Goal: Check status: Check status

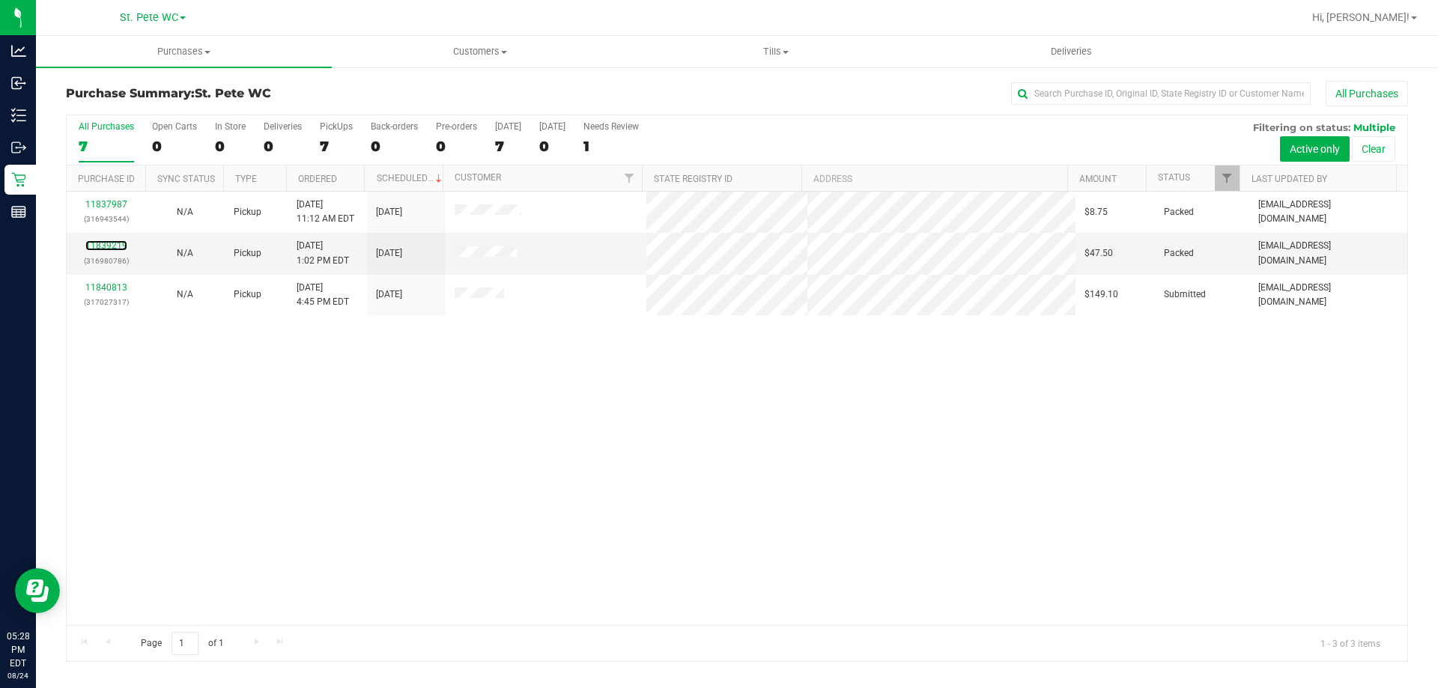
click at [107, 242] on link "11839219" at bounding box center [106, 245] width 42 height 10
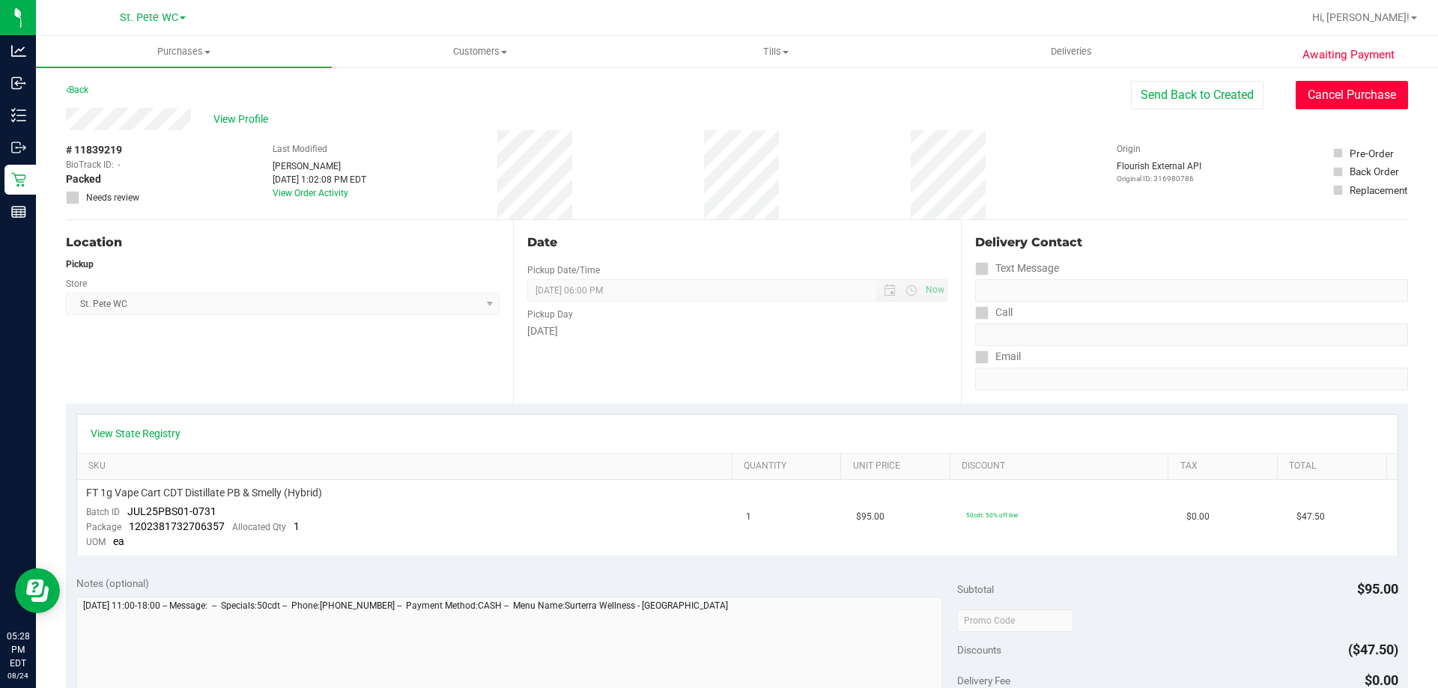
click at [1321, 105] on button "Cancel Purchase" at bounding box center [1352, 95] width 112 height 28
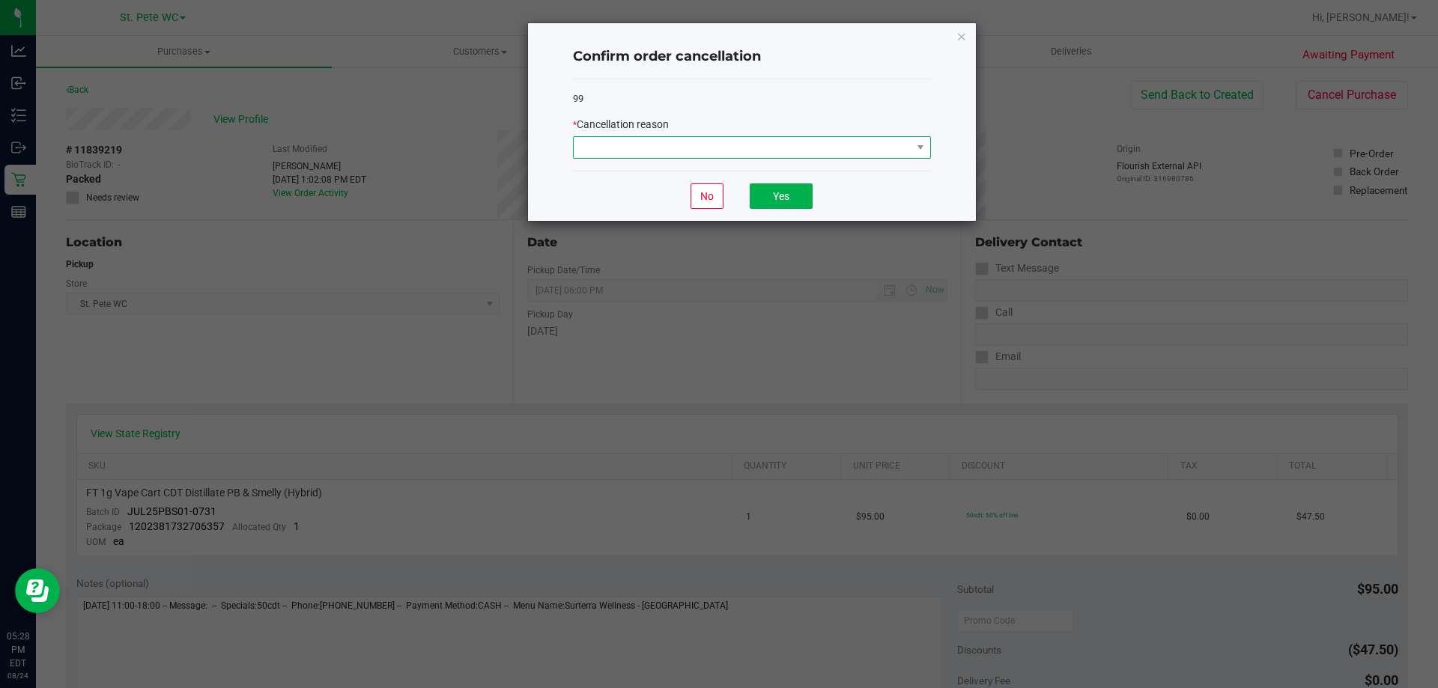
click at [662, 146] on span at bounding box center [743, 147] width 338 height 21
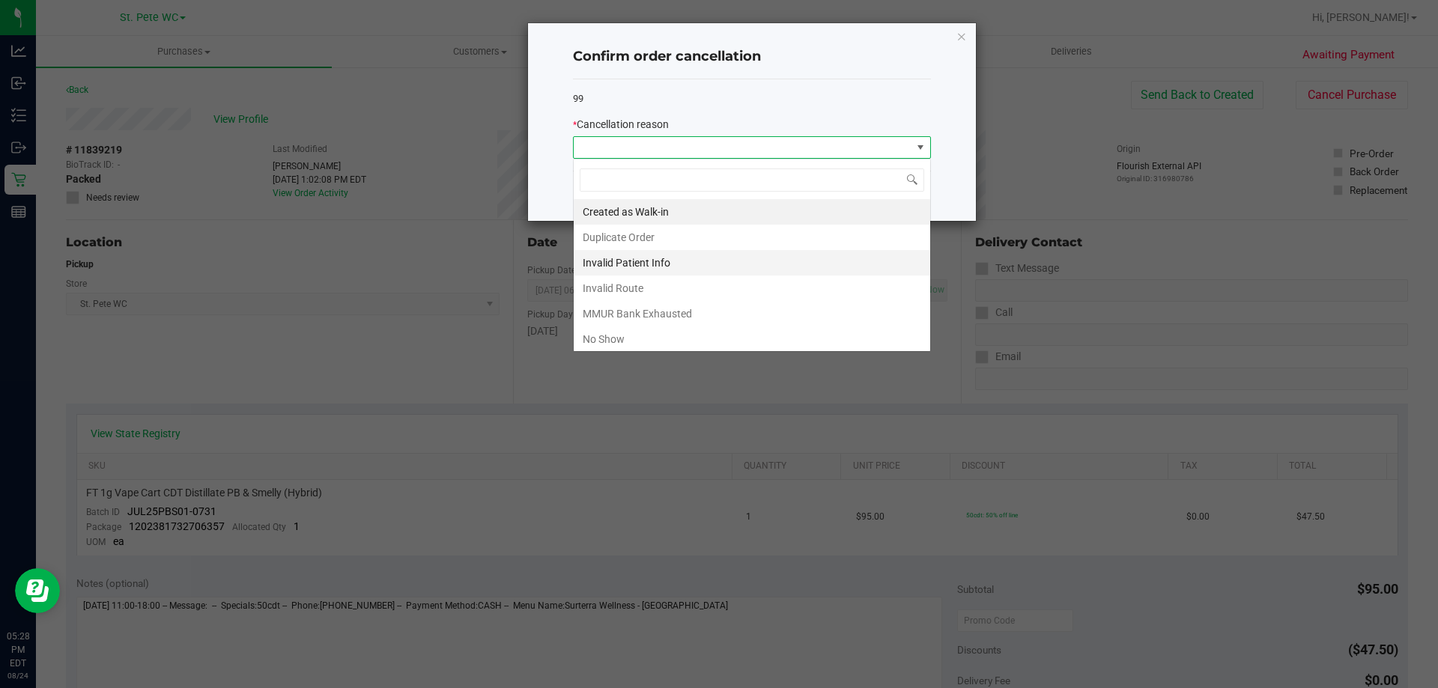
scroll to position [22, 358]
click at [649, 325] on li "MMUR Bank Exhausted" at bounding box center [752, 313] width 356 height 25
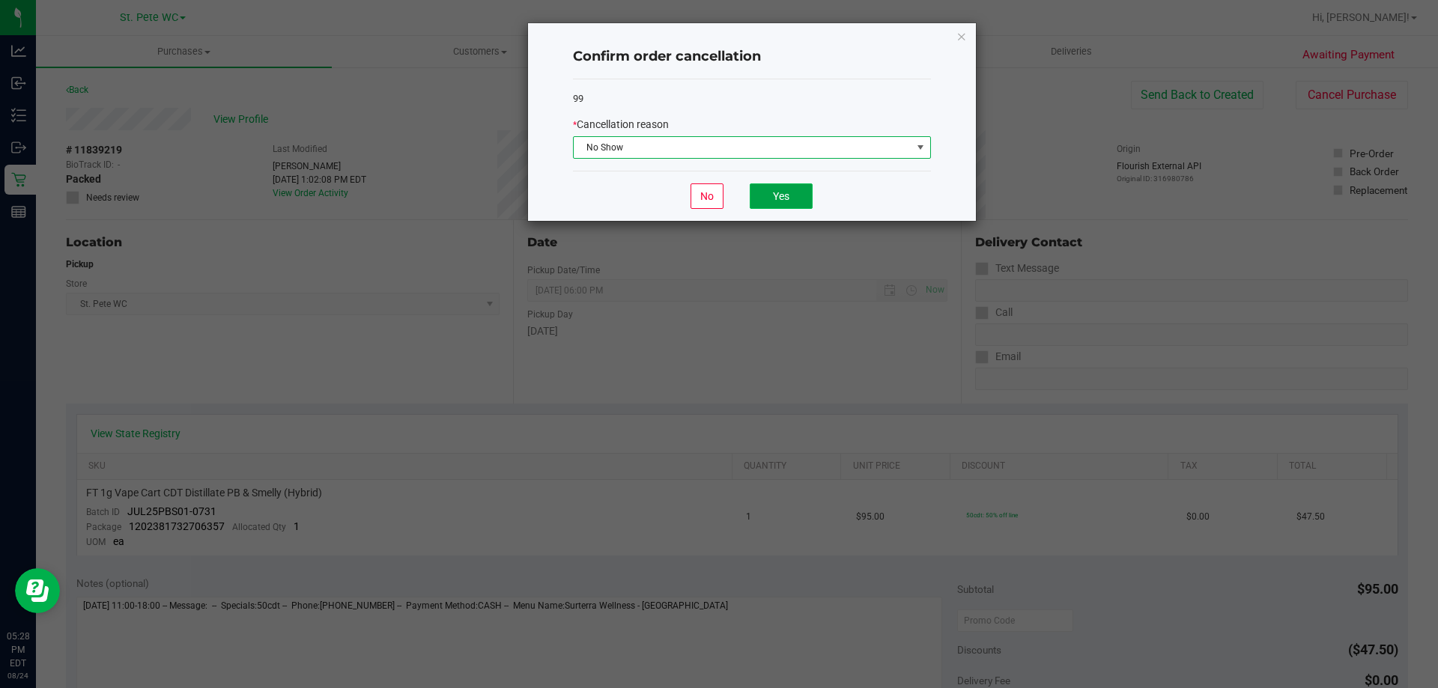
click at [801, 186] on button "Yes" at bounding box center [781, 195] width 63 height 25
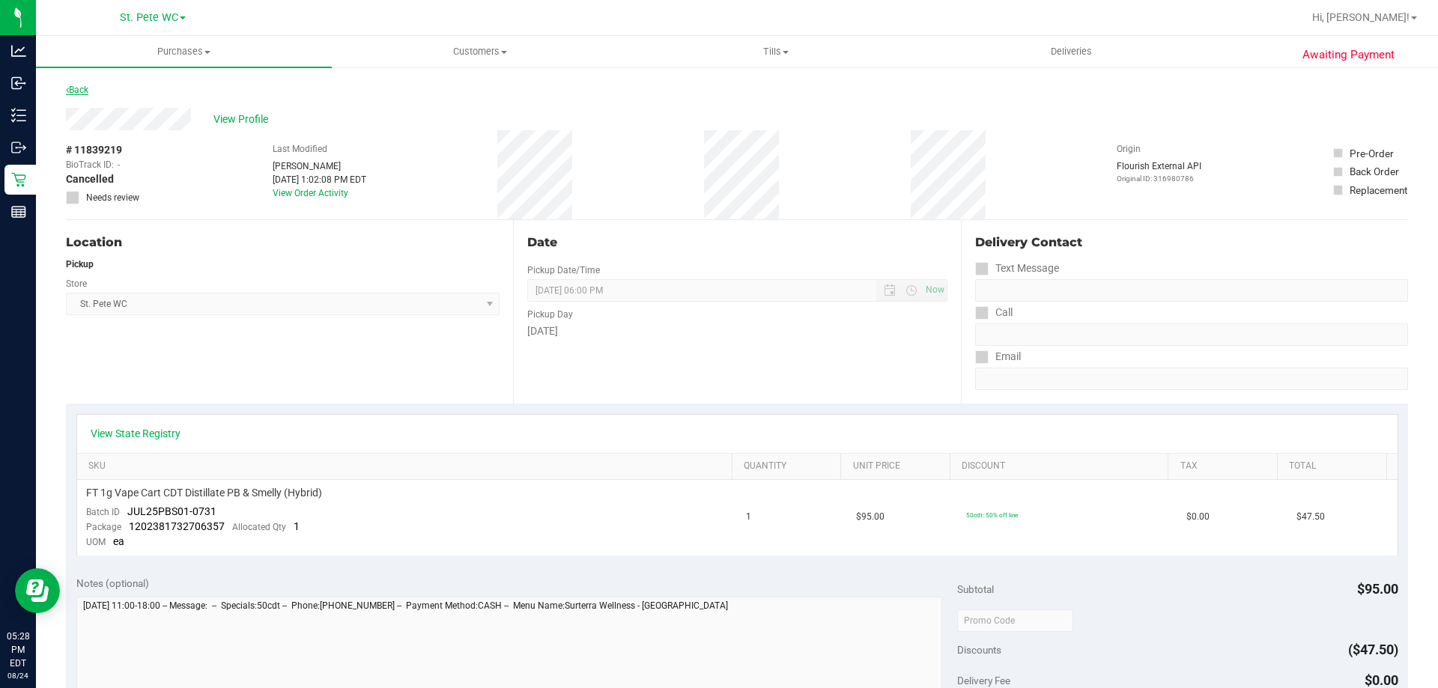
click at [72, 87] on link "Back" at bounding box center [77, 90] width 22 height 10
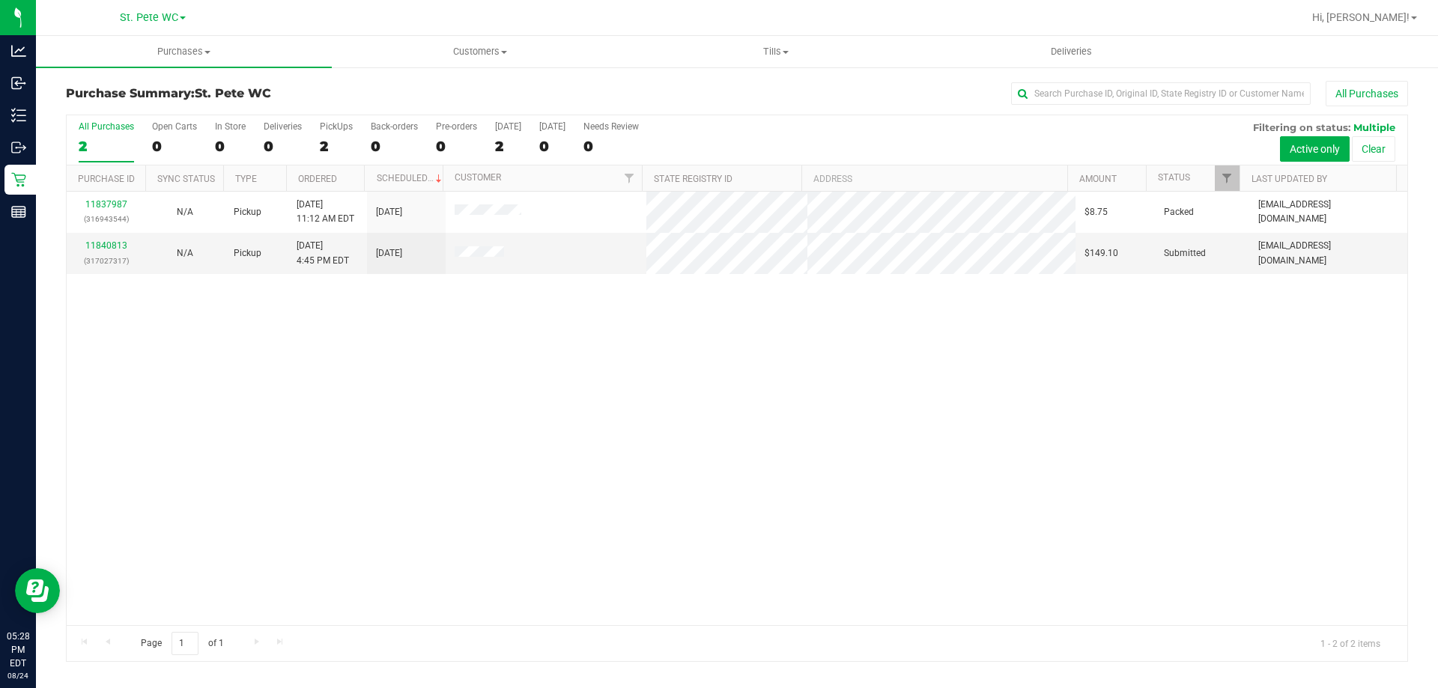
click at [115, 254] on p "(317027317)" at bounding box center [106, 261] width 61 height 14
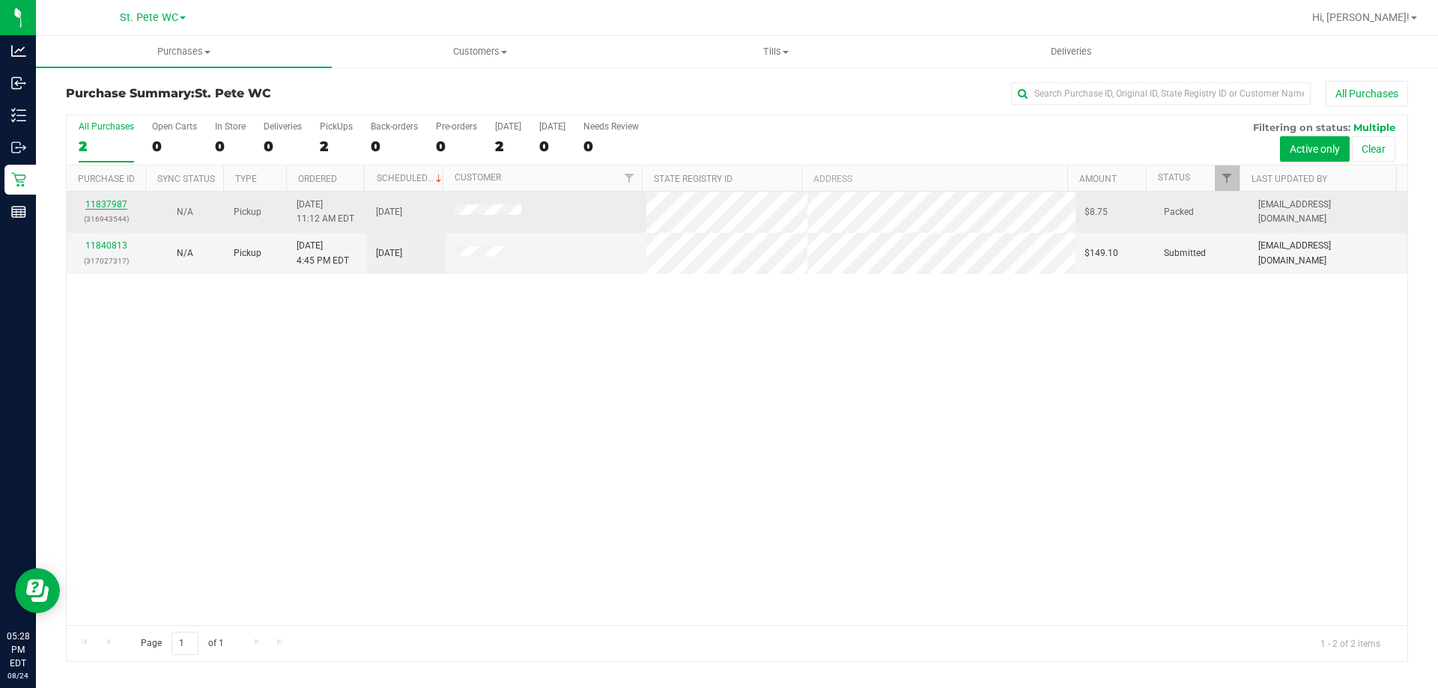
click at [110, 204] on link "11837987" at bounding box center [106, 204] width 42 height 10
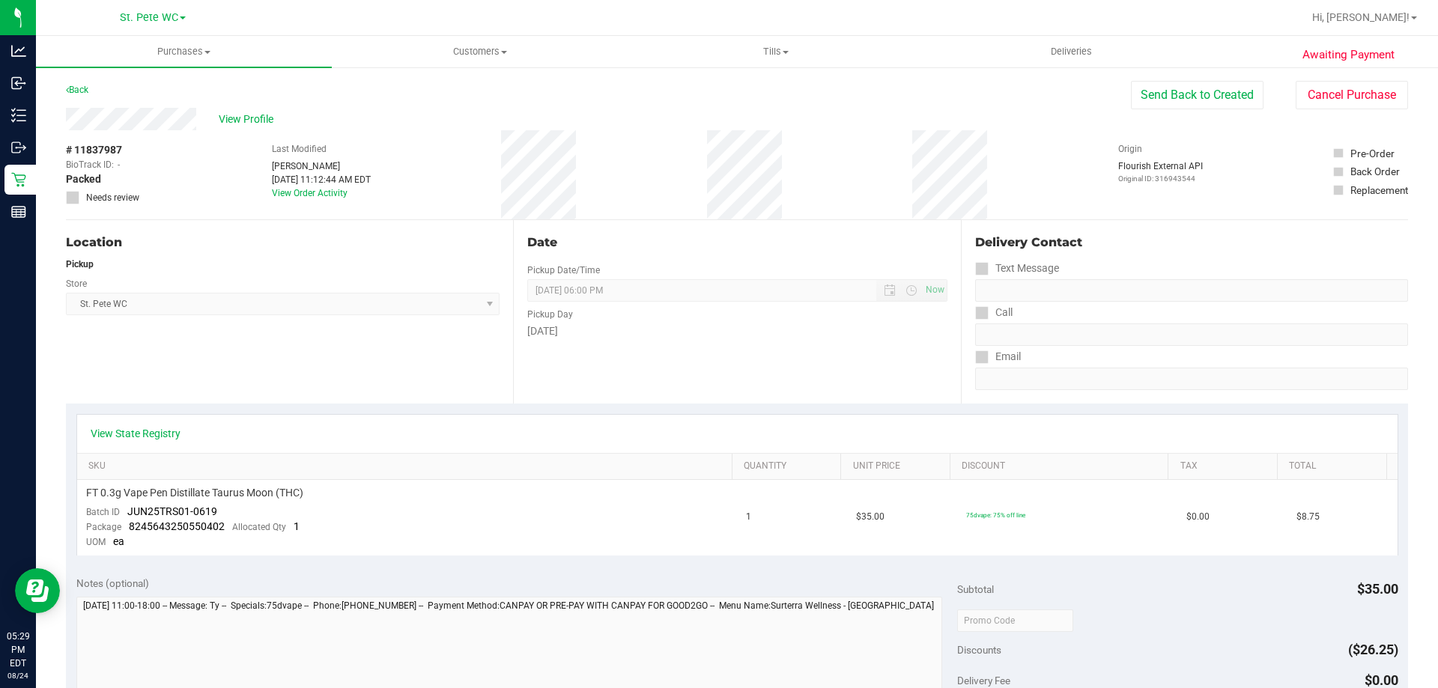
click at [255, 110] on div "View Profile" at bounding box center [598, 119] width 1065 height 22
click at [252, 115] on span "View Profile" at bounding box center [249, 120] width 60 height 16
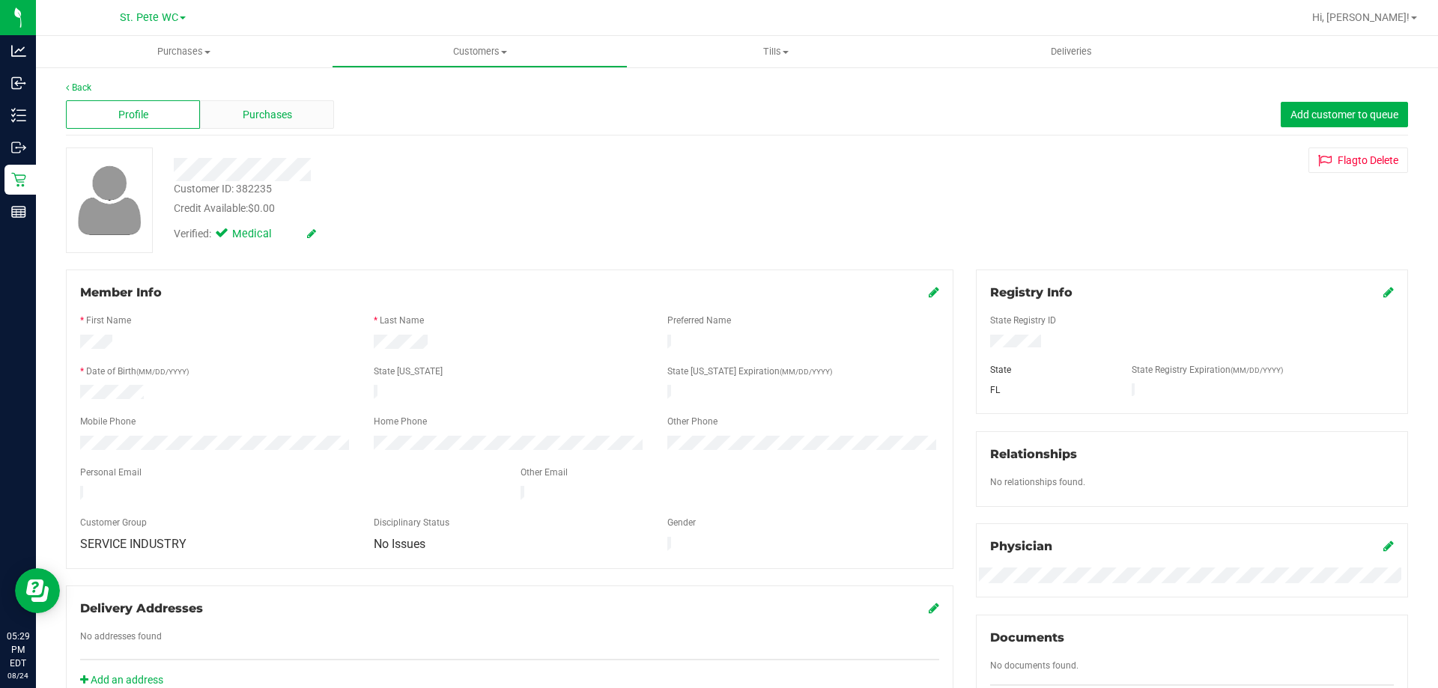
click at [228, 115] on div "Purchases" at bounding box center [267, 114] width 134 height 28
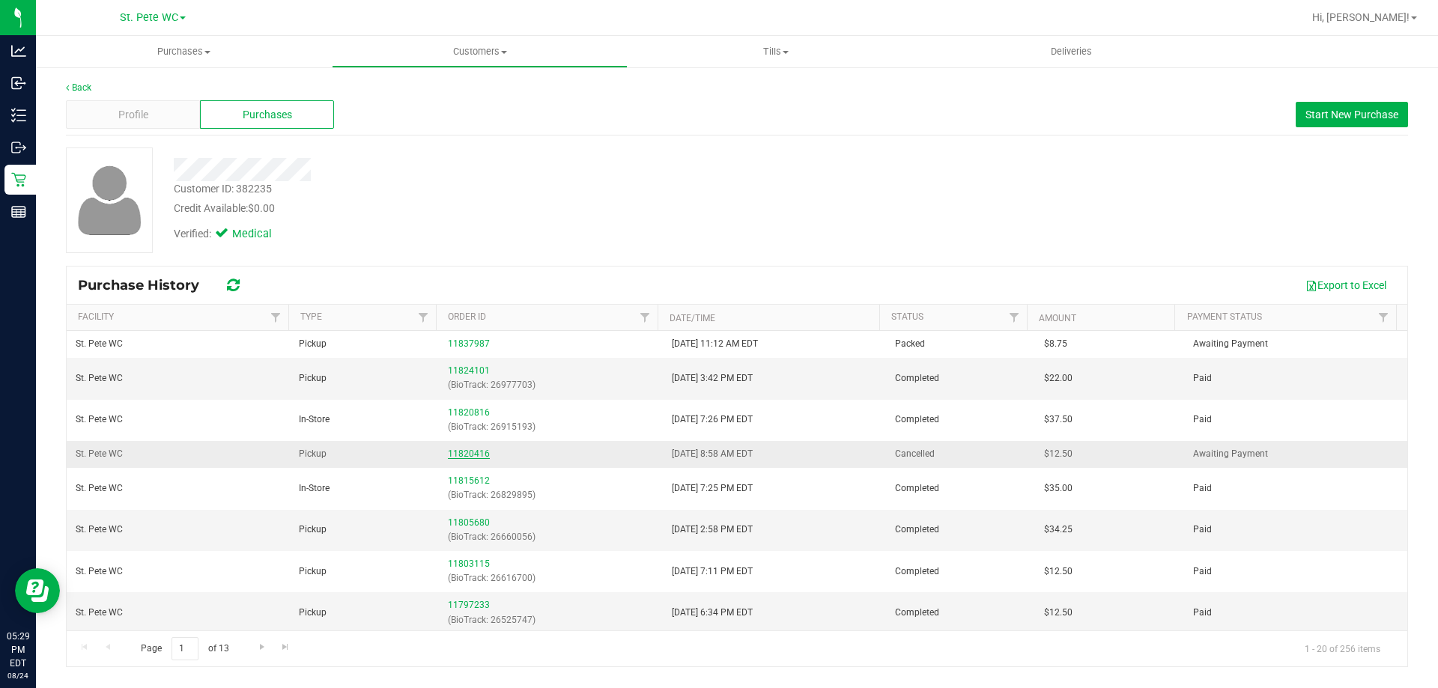
click at [461, 449] on link "11820416" at bounding box center [469, 454] width 42 height 10
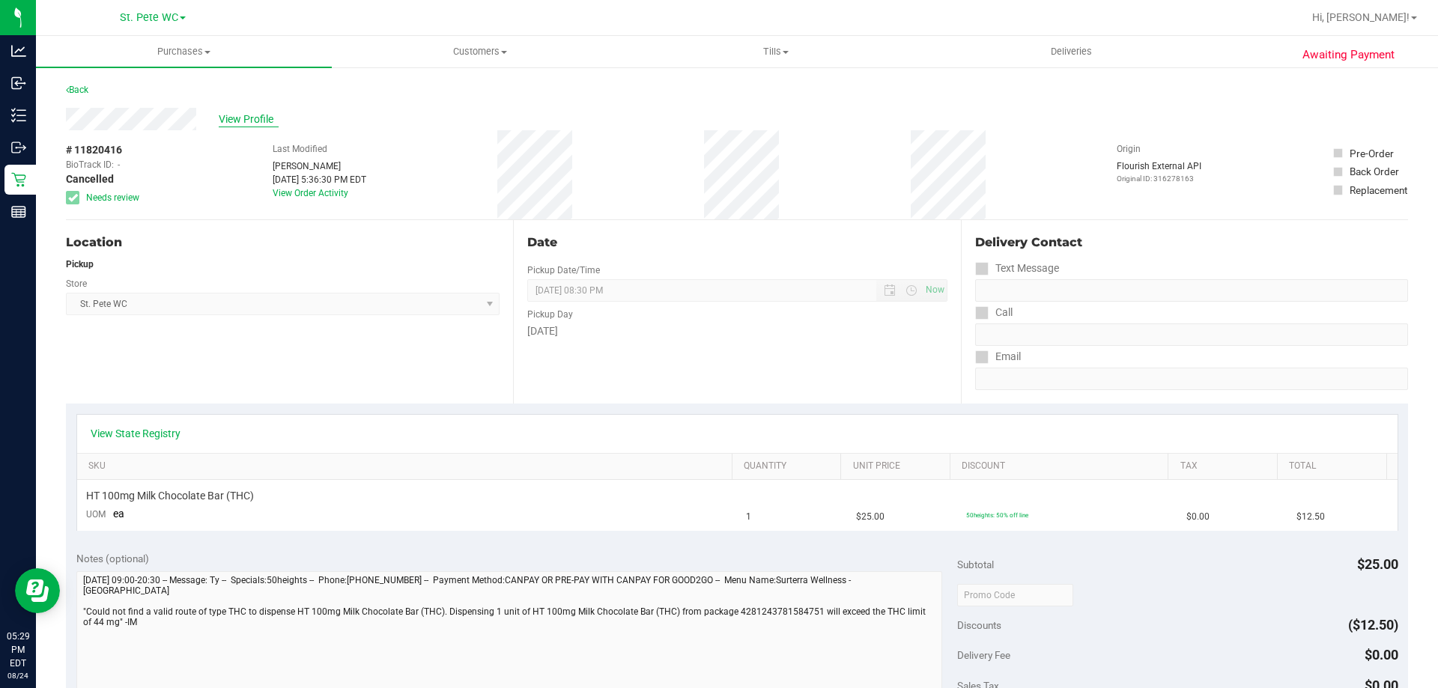
click at [243, 115] on span "View Profile" at bounding box center [249, 120] width 60 height 16
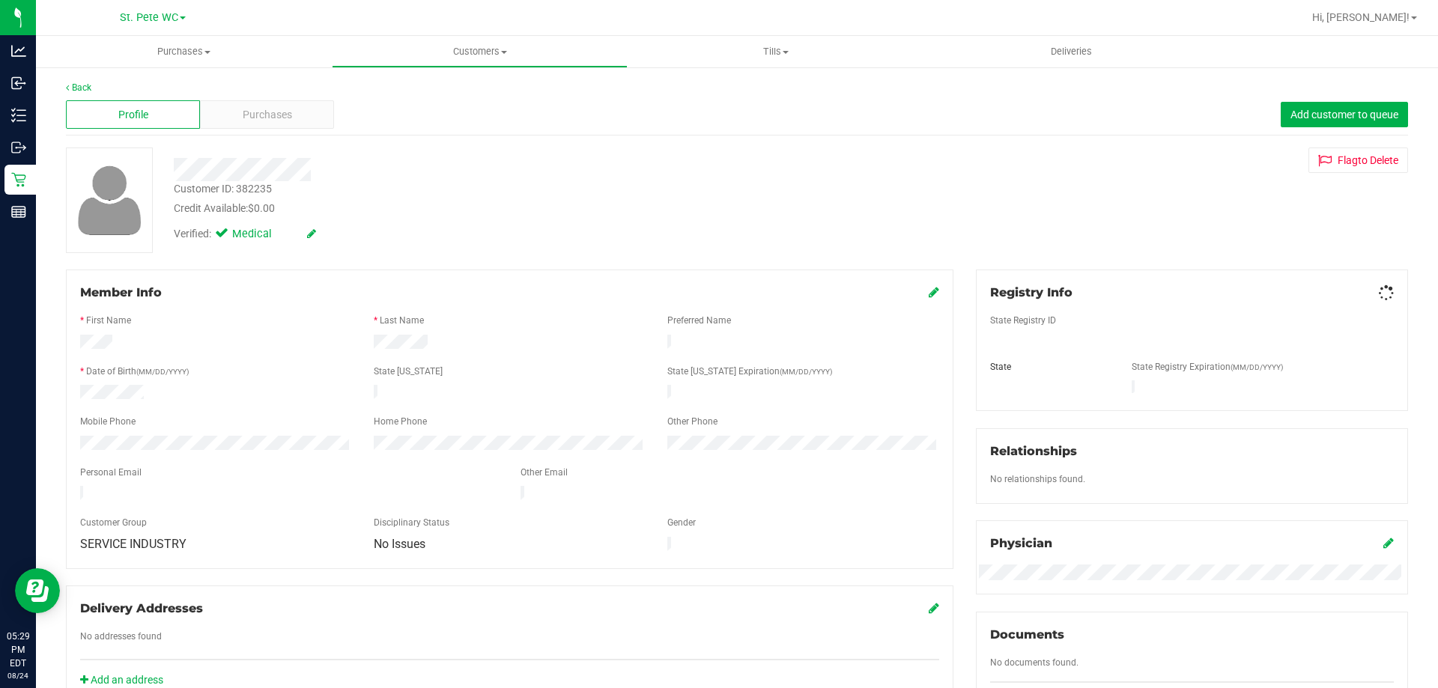
click at [243, 115] on span "Purchases" at bounding box center [267, 115] width 49 height 16
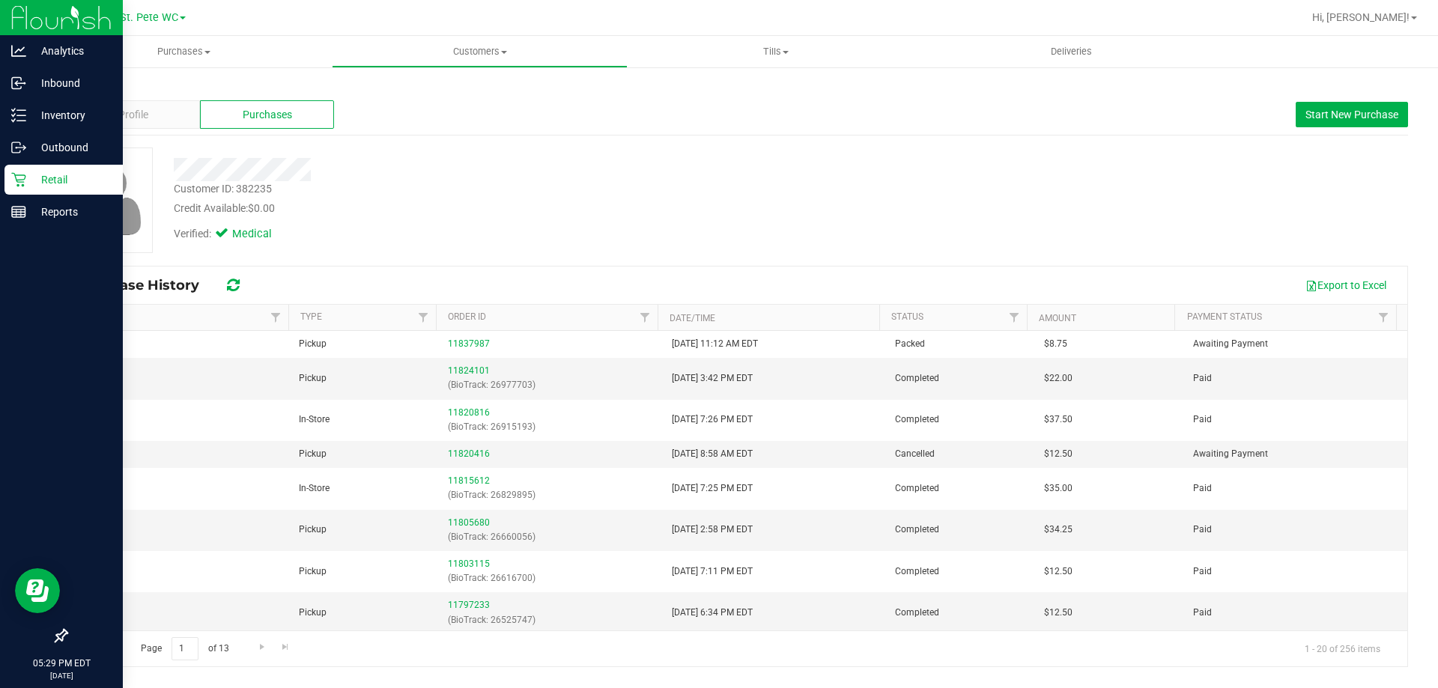
click at [17, 181] on icon at bounding box center [18, 180] width 14 height 14
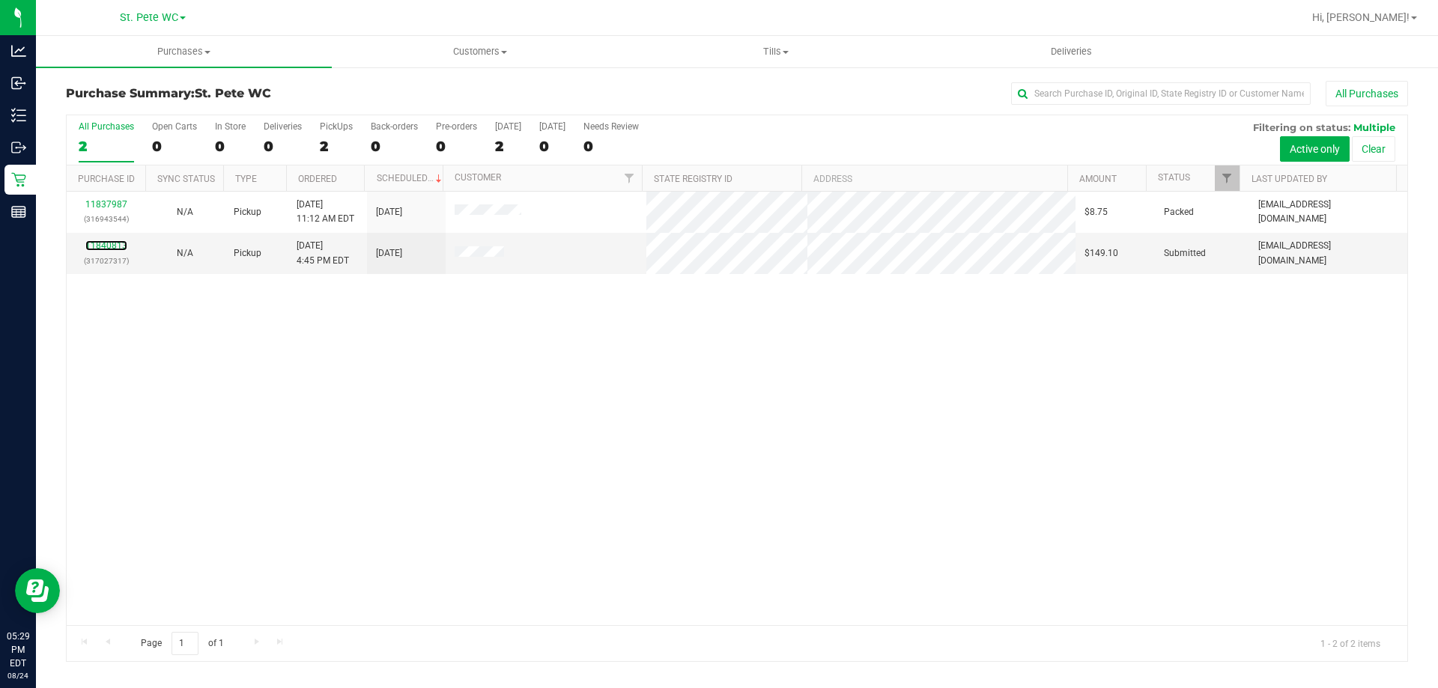
click at [96, 245] on link "11840813" at bounding box center [106, 245] width 42 height 10
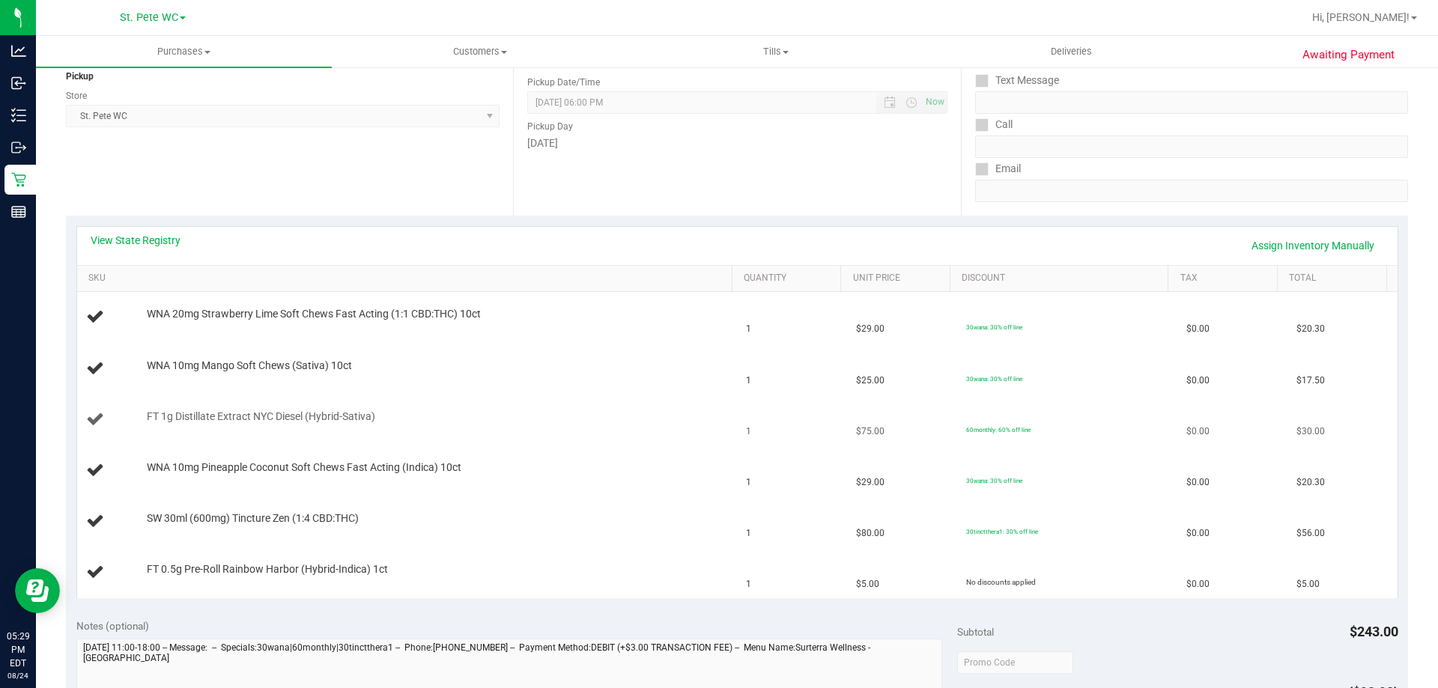
scroll to position [225, 0]
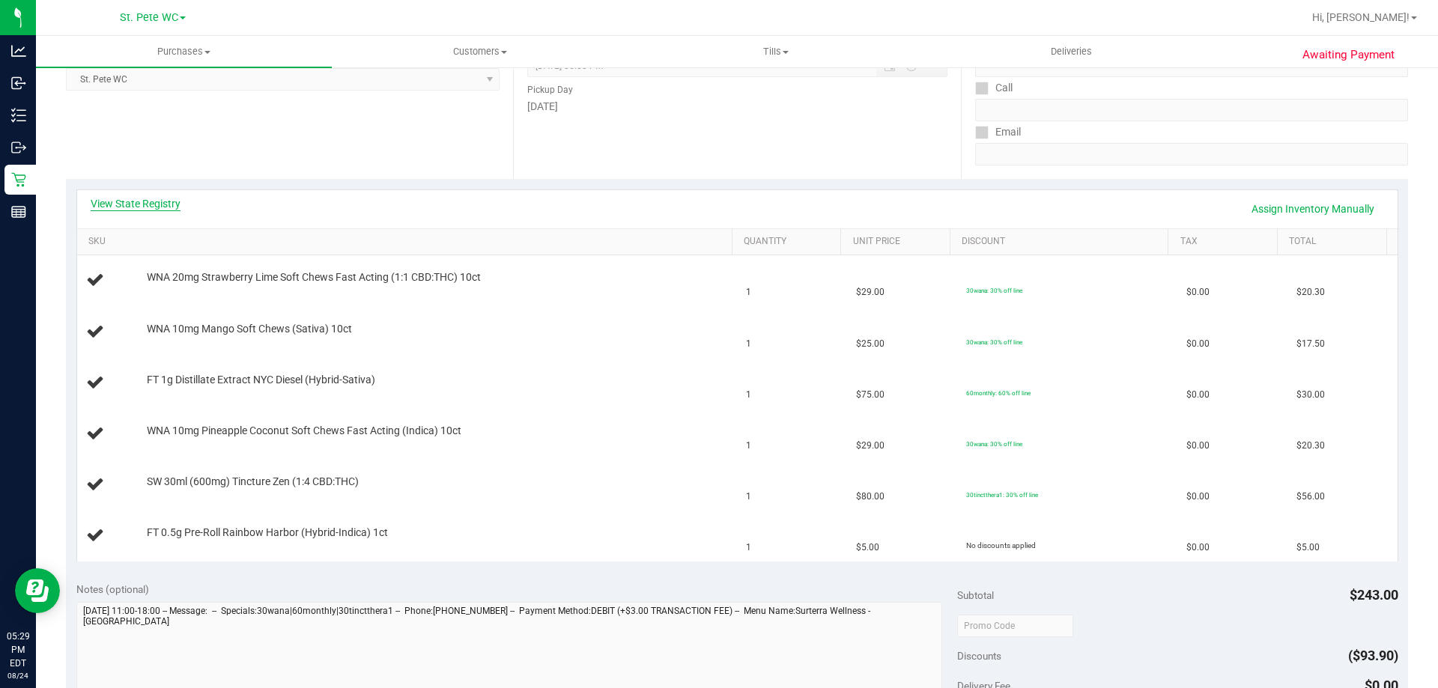
click at [142, 199] on link "View State Registry" at bounding box center [136, 203] width 90 height 15
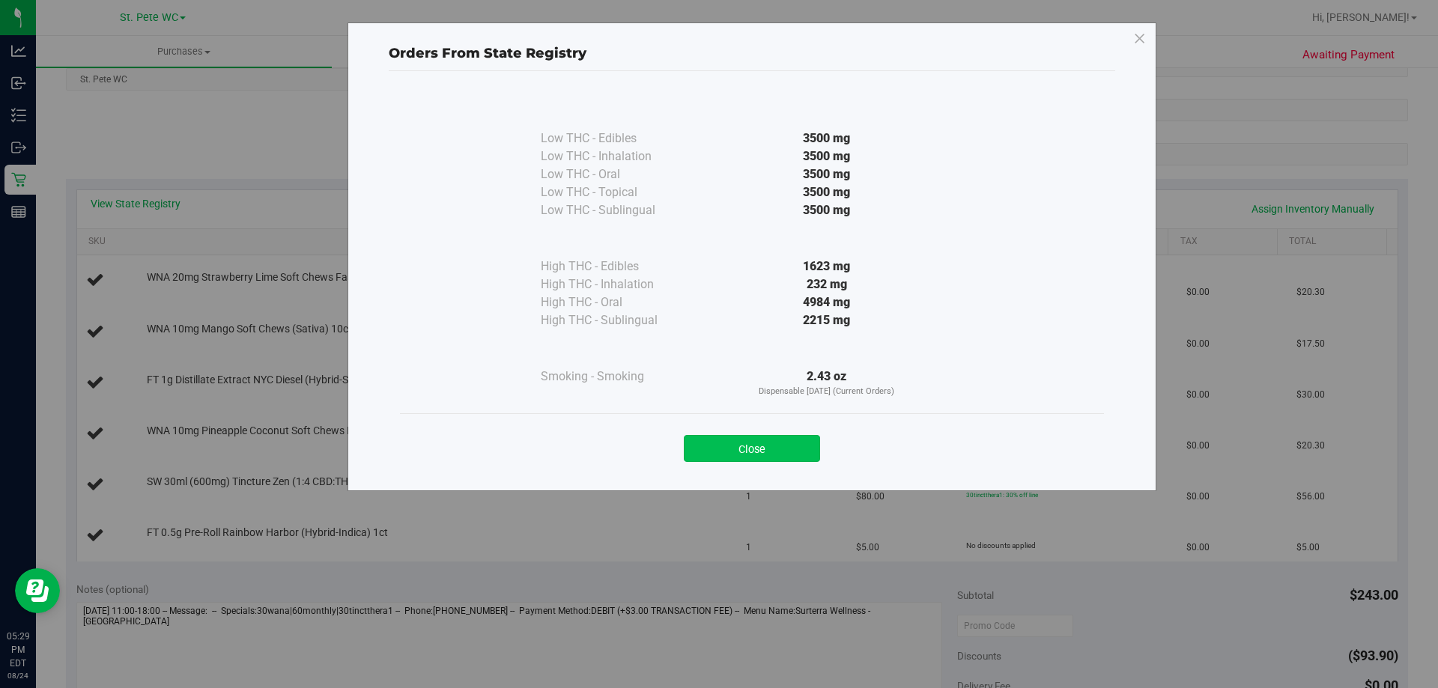
click at [774, 443] on button "Close" at bounding box center [752, 448] width 136 height 27
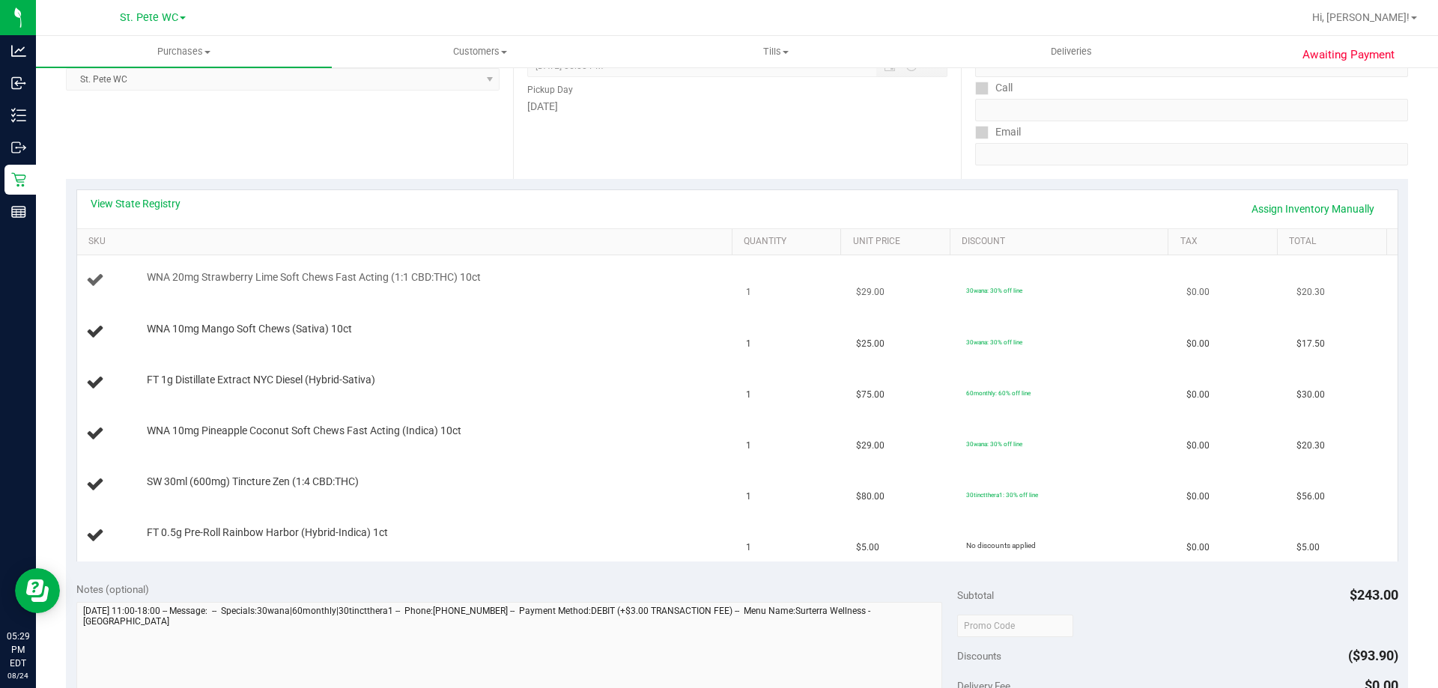
scroll to position [0, 0]
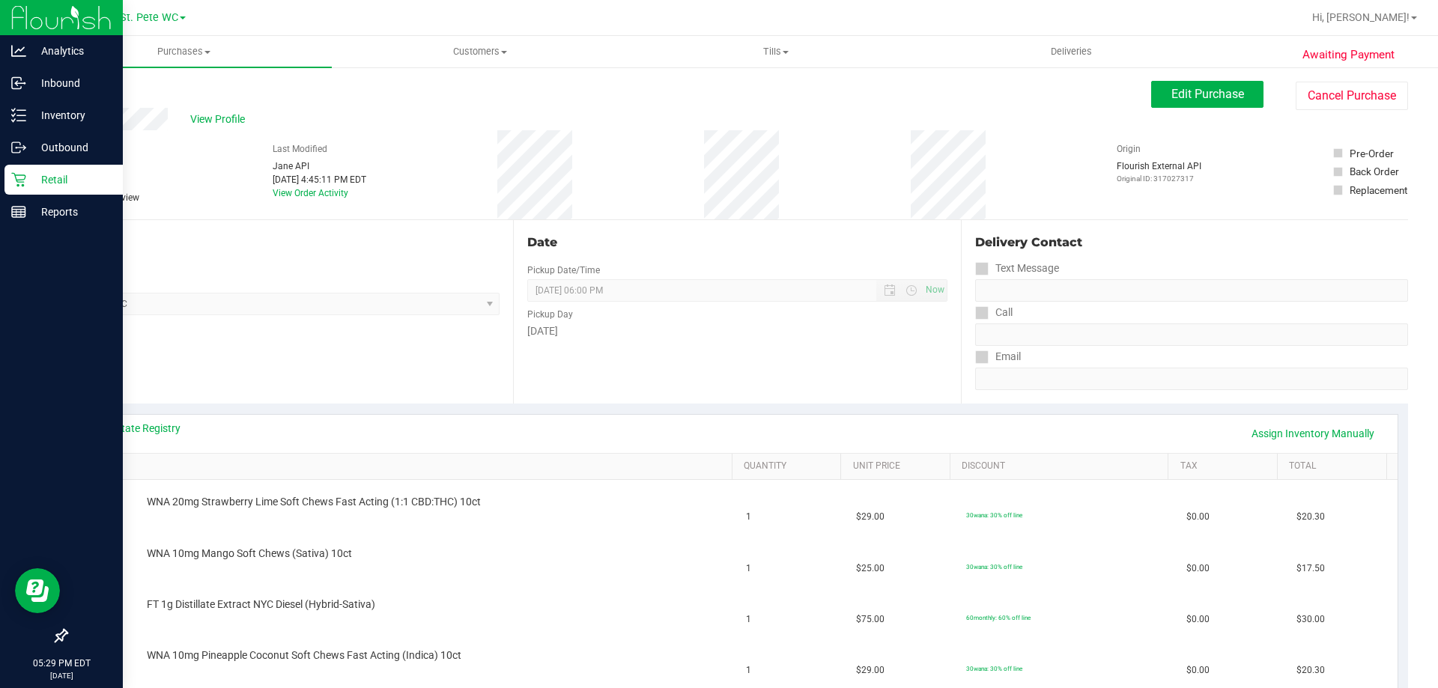
click at [11, 183] on icon at bounding box center [18, 179] width 15 height 15
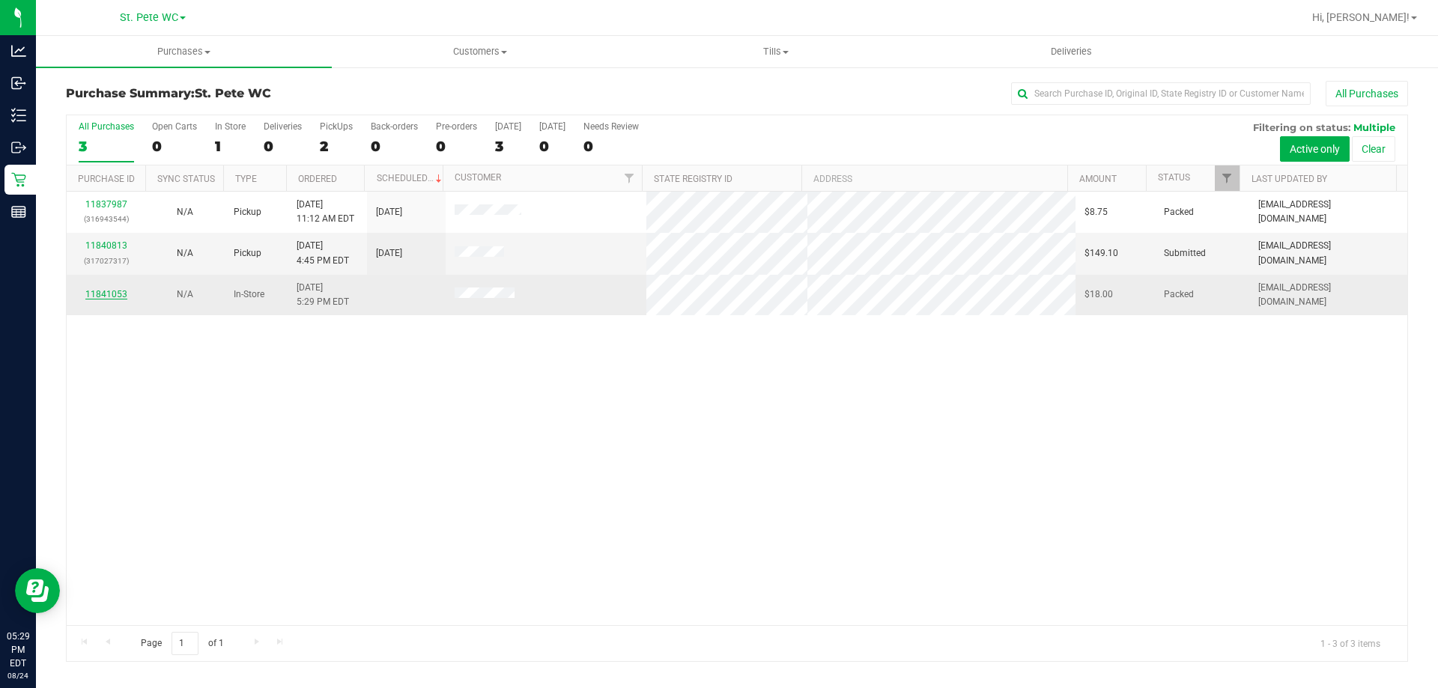
click at [115, 291] on link "11841053" at bounding box center [106, 294] width 42 height 10
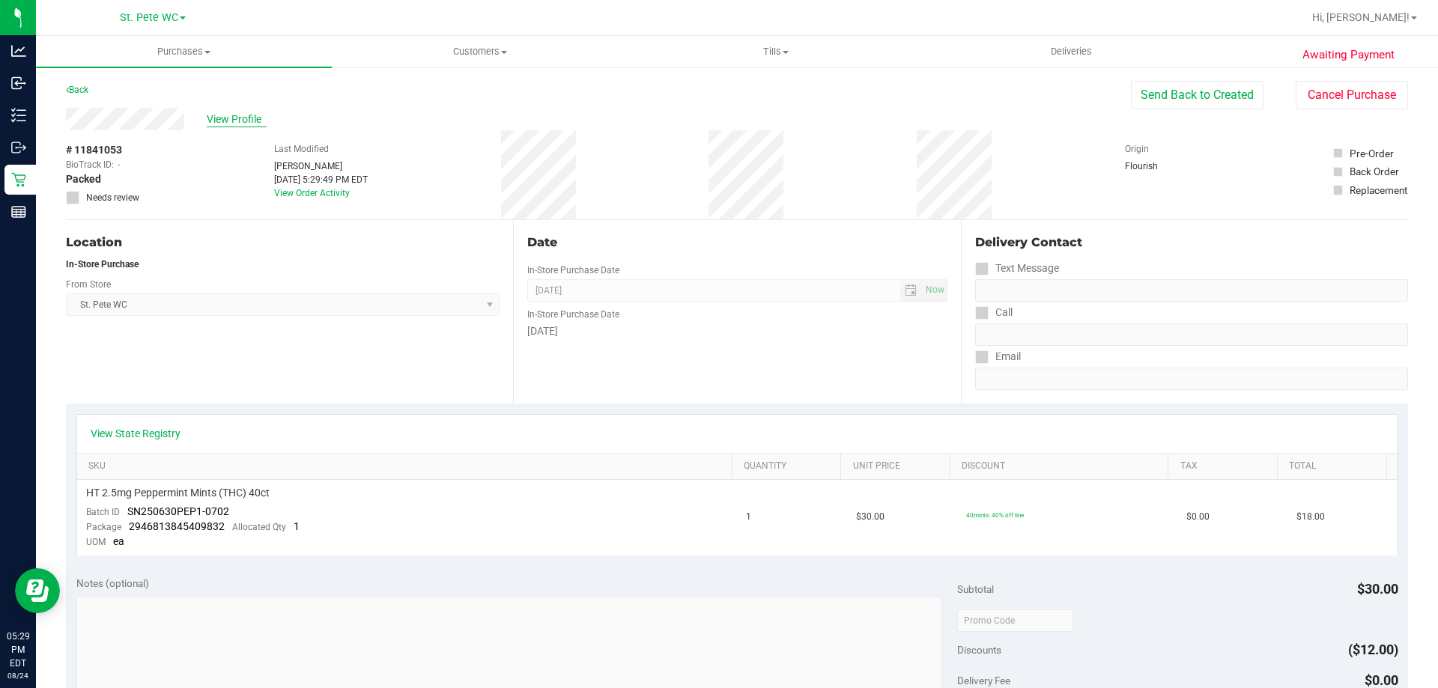
click at [228, 118] on span "View Profile" at bounding box center [237, 120] width 60 height 16
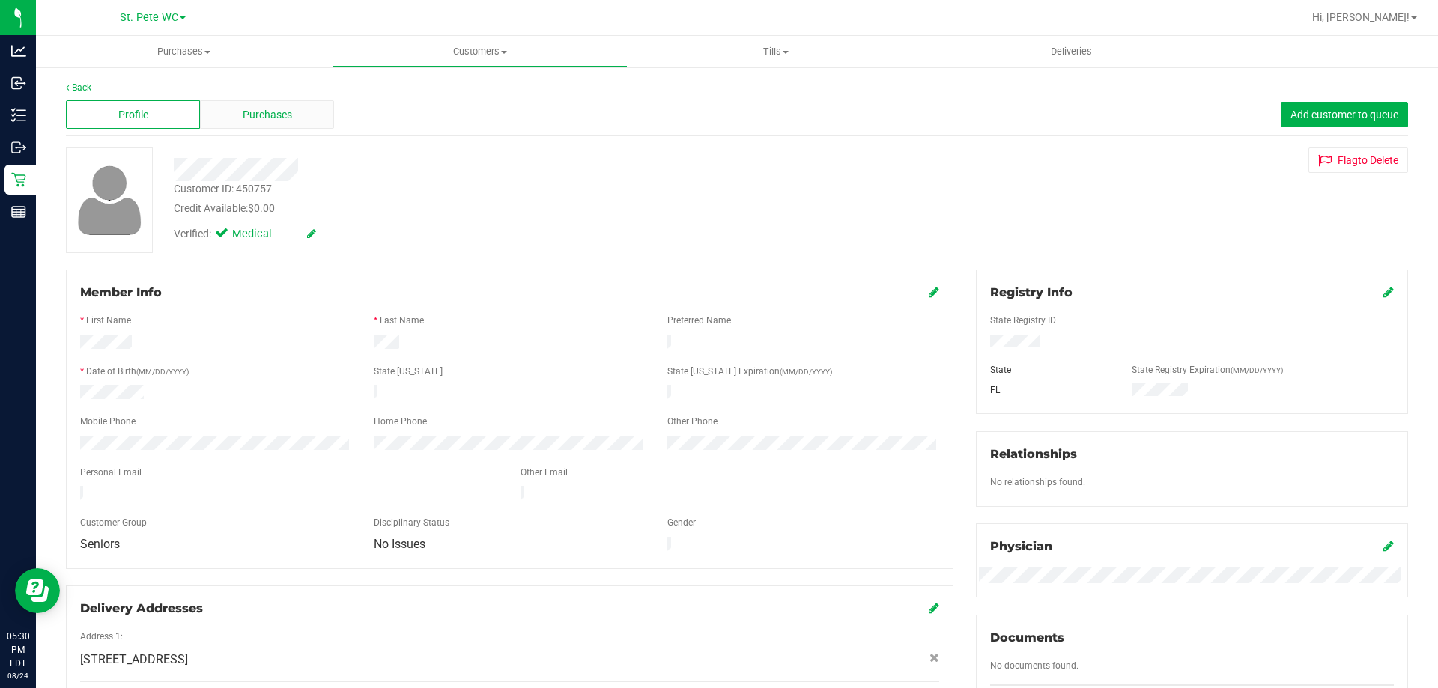
click at [290, 126] on div "Purchases" at bounding box center [267, 114] width 134 height 28
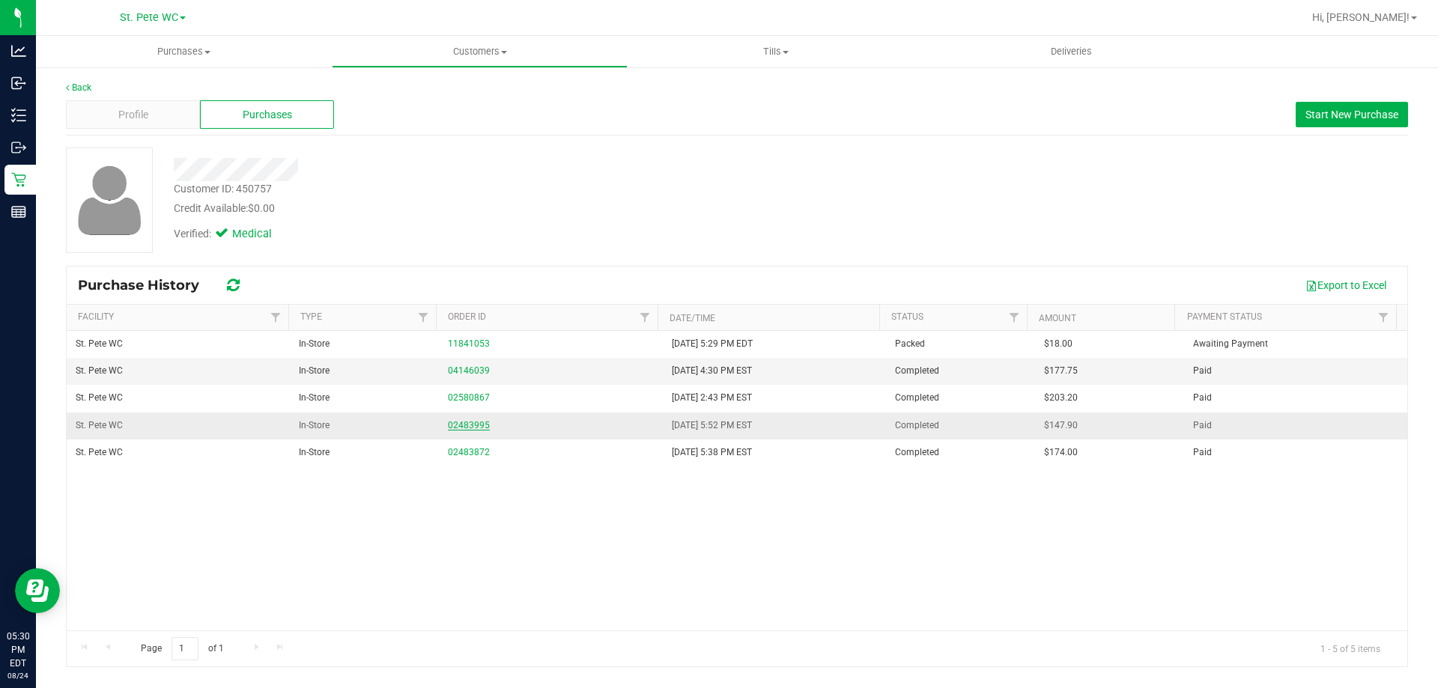
click at [461, 425] on link "02483995" at bounding box center [469, 425] width 42 height 10
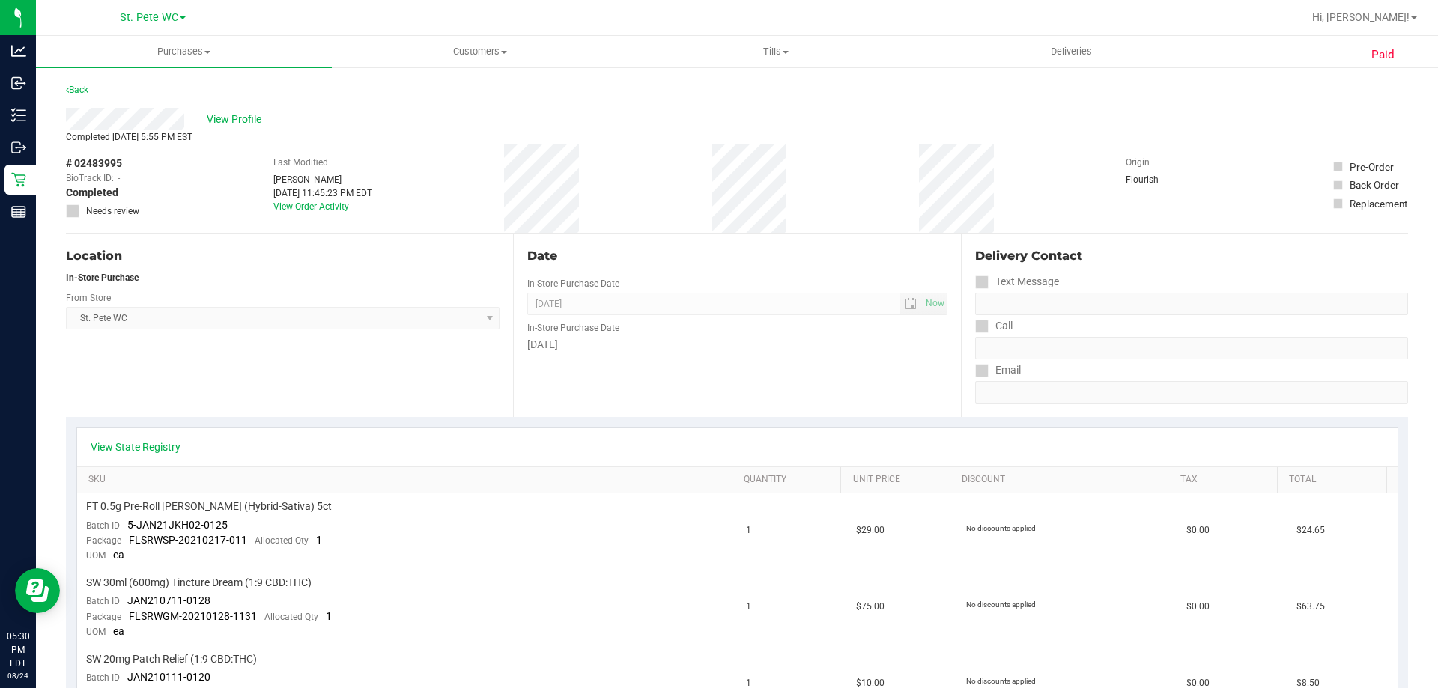
click at [224, 124] on span "View Profile" at bounding box center [237, 120] width 60 height 16
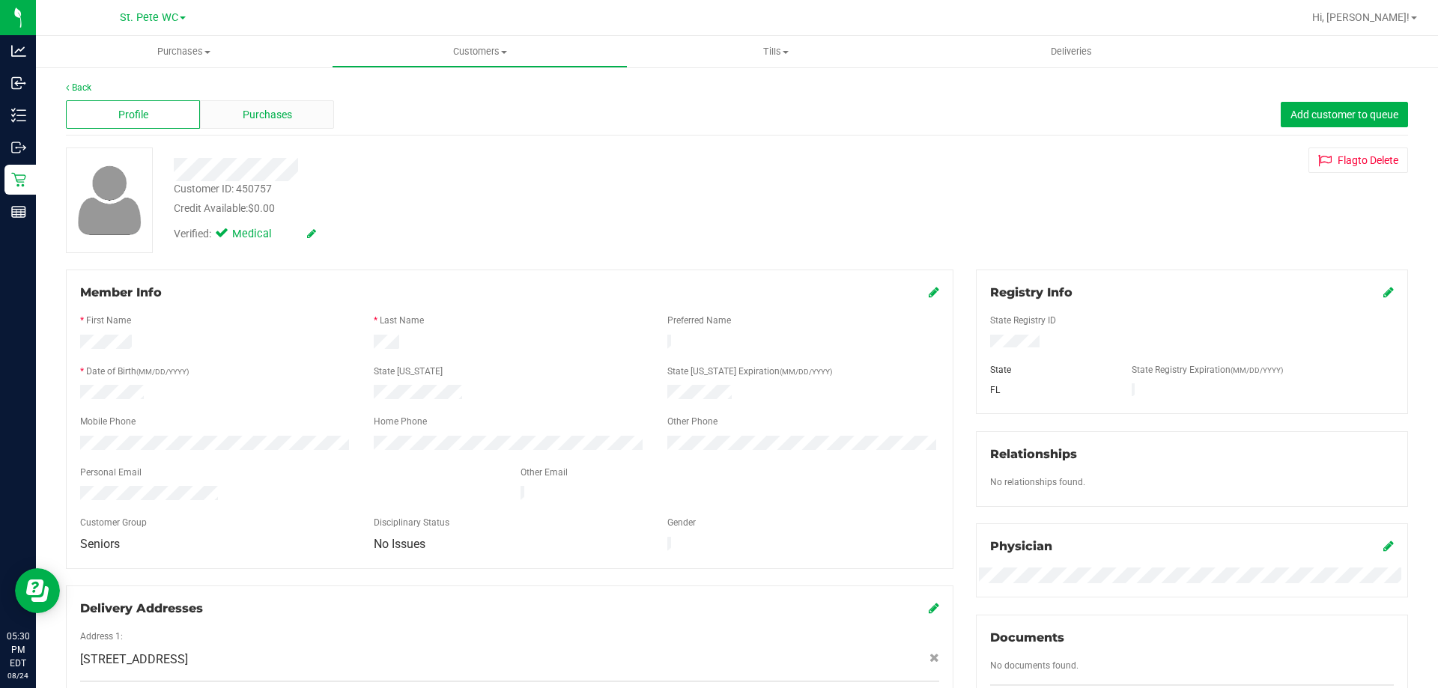
click at [231, 114] on div "Purchases" at bounding box center [267, 114] width 134 height 28
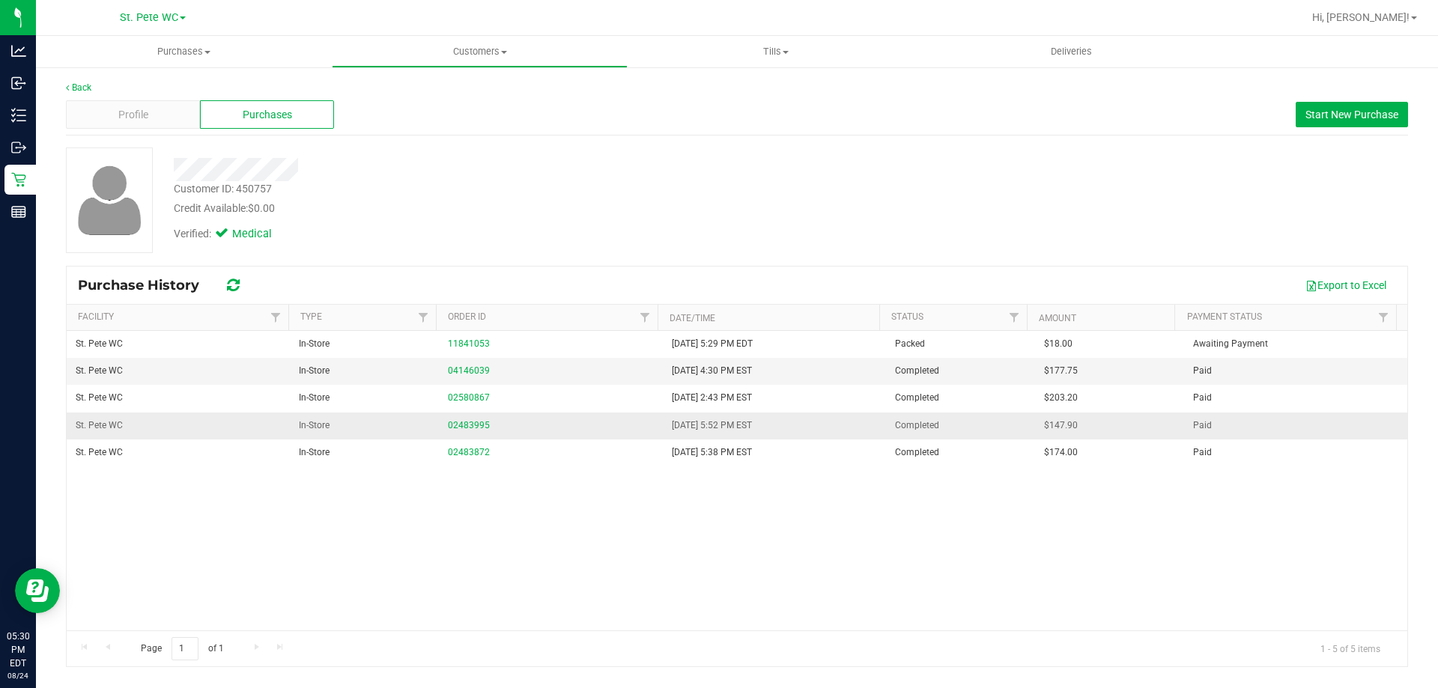
click at [464, 419] on div "02483995" at bounding box center [550, 426] width 205 height 14
click at [464, 422] on link "02483995" at bounding box center [469, 425] width 42 height 10
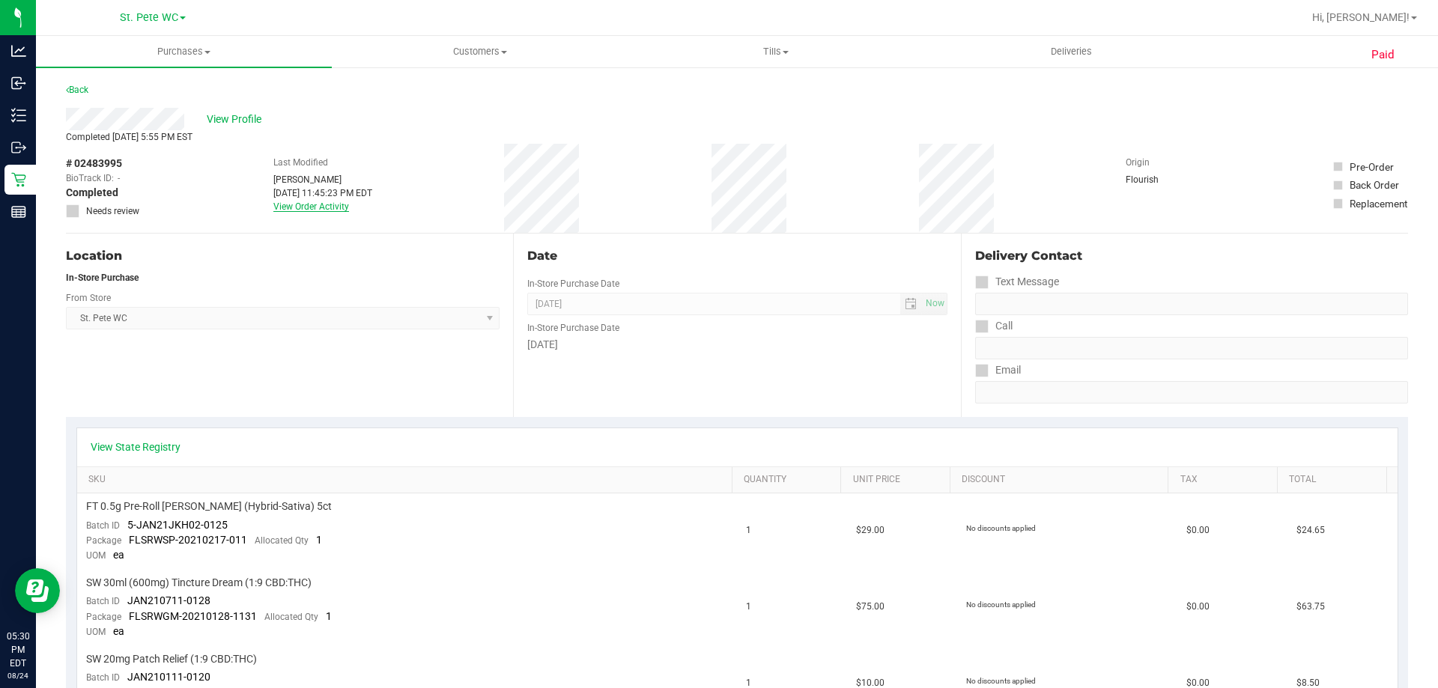
click at [321, 201] on link "View Order Activity" at bounding box center [311, 206] width 76 height 10
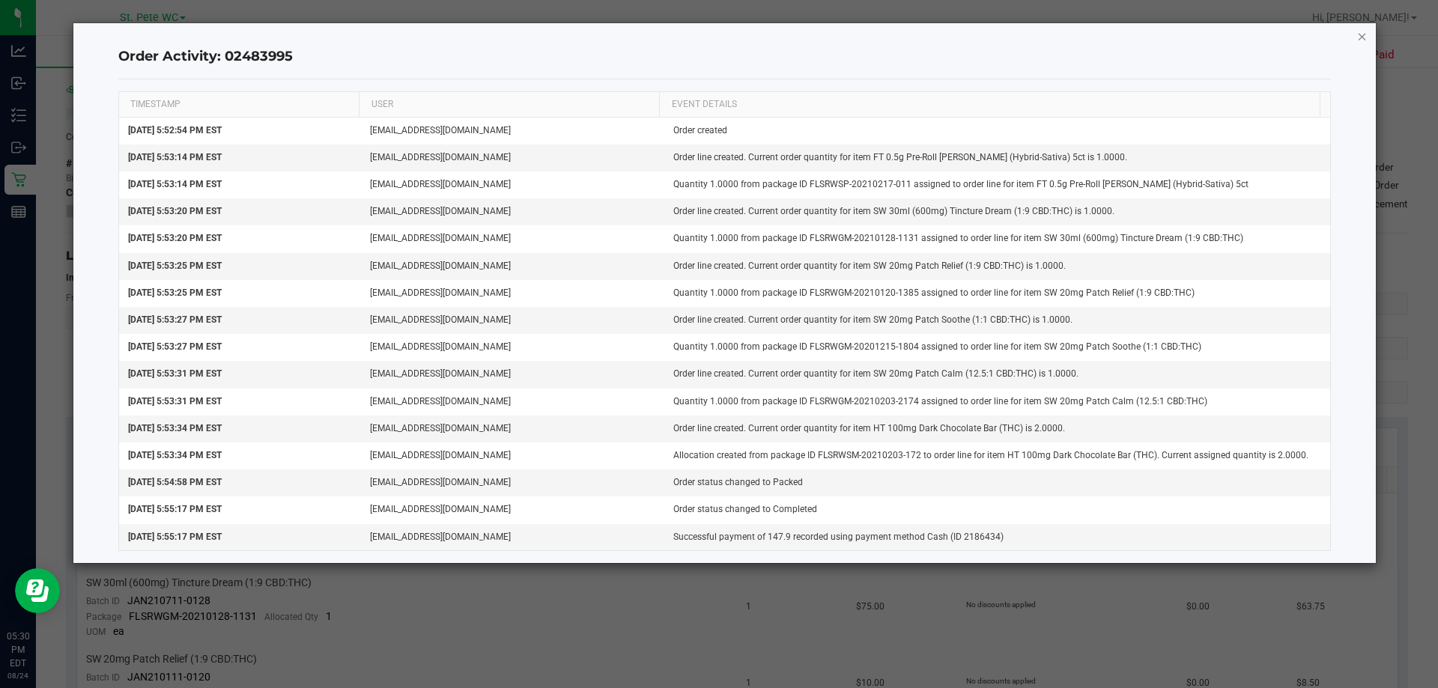
click at [1359, 37] on icon "button" at bounding box center [1362, 36] width 10 height 18
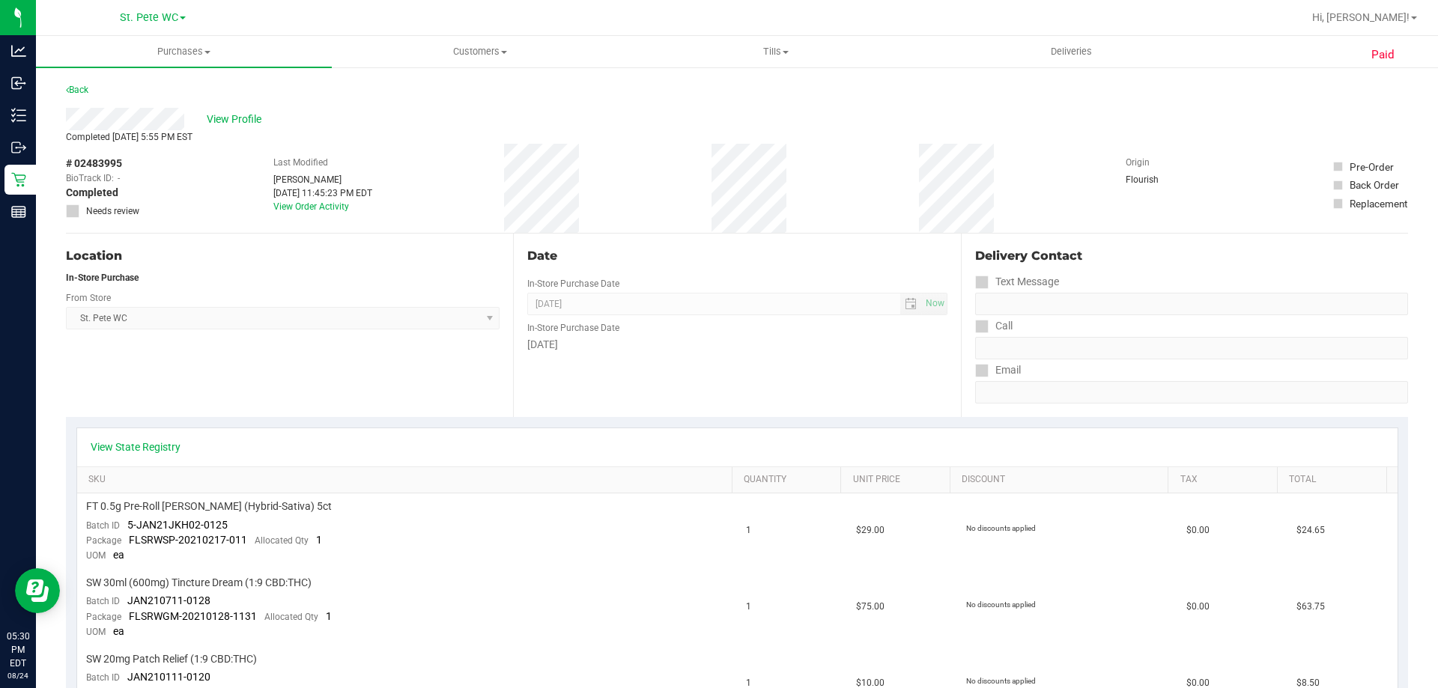
click at [298, 188] on div "[DATE] 11:45:23 PM EDT" at bounding box center [322, 192] width 99 height 13
click at [235, 112] on span "View Profile" at bounding box center [237, 120] width 60 height 16
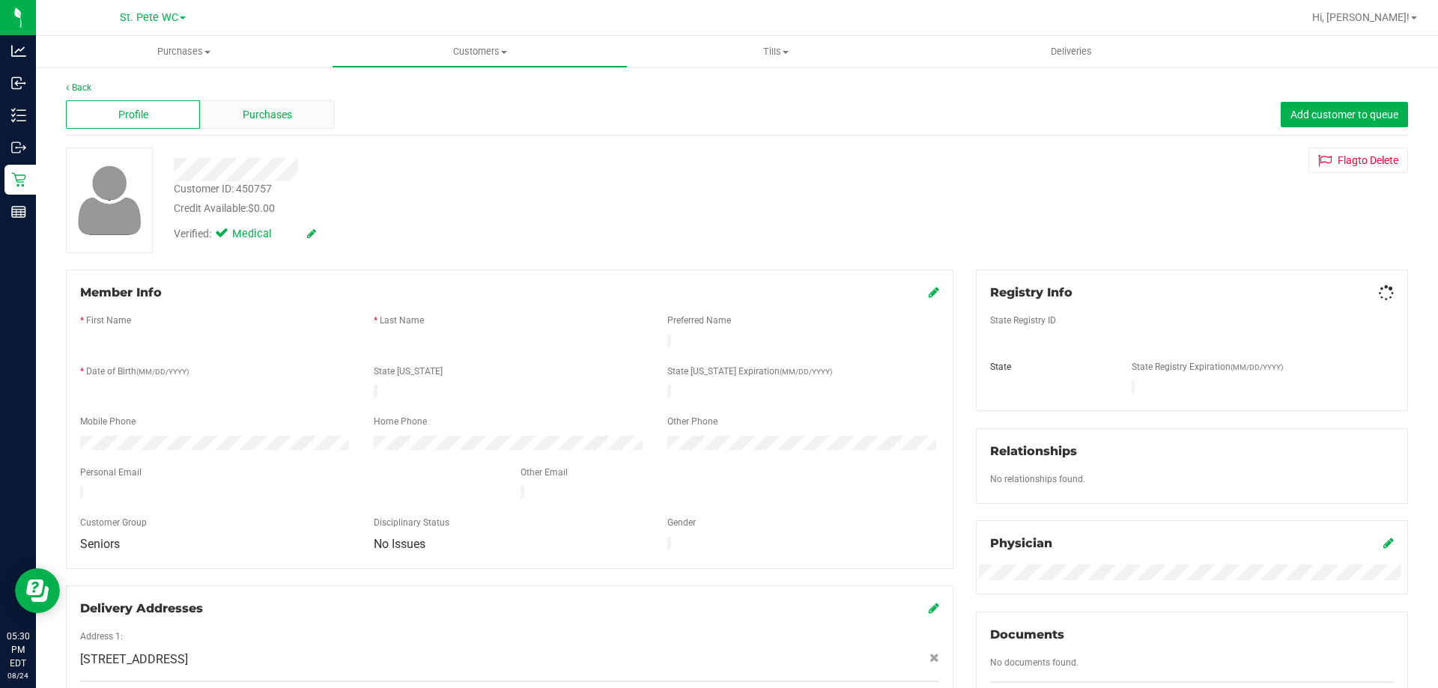
click at [271, 115] on span "Purchases" at bounding box center [267, 115] width 49 height 16
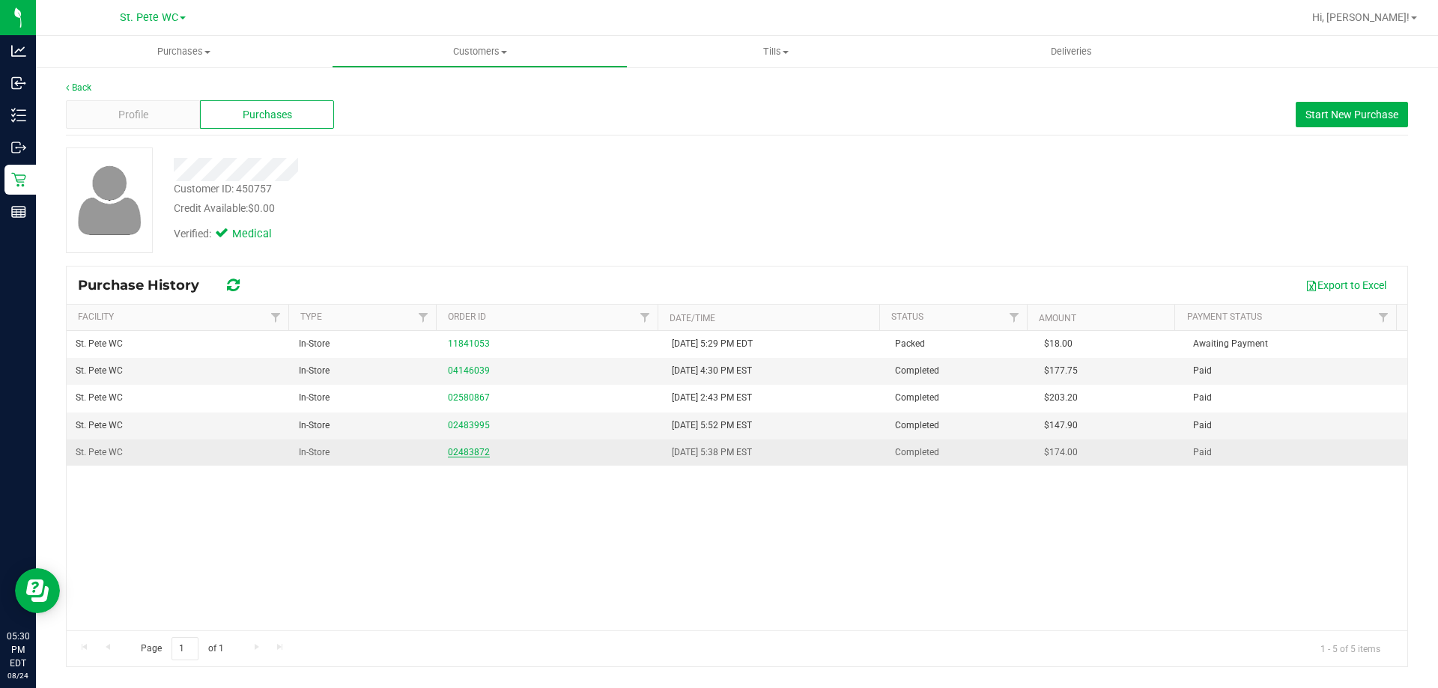
click at [449, 452] on link "02483872" at bounding box center [469, 452] width 42 height 10
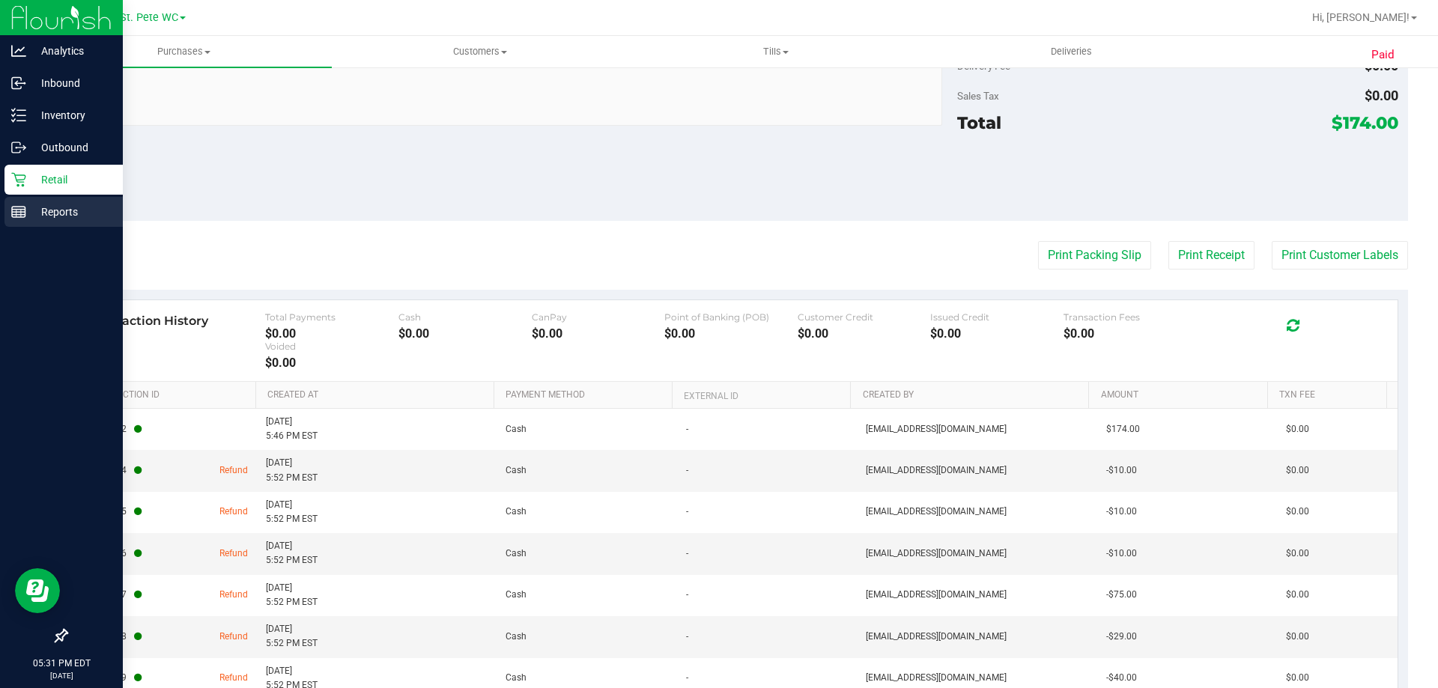
scroll to position [986, 0]
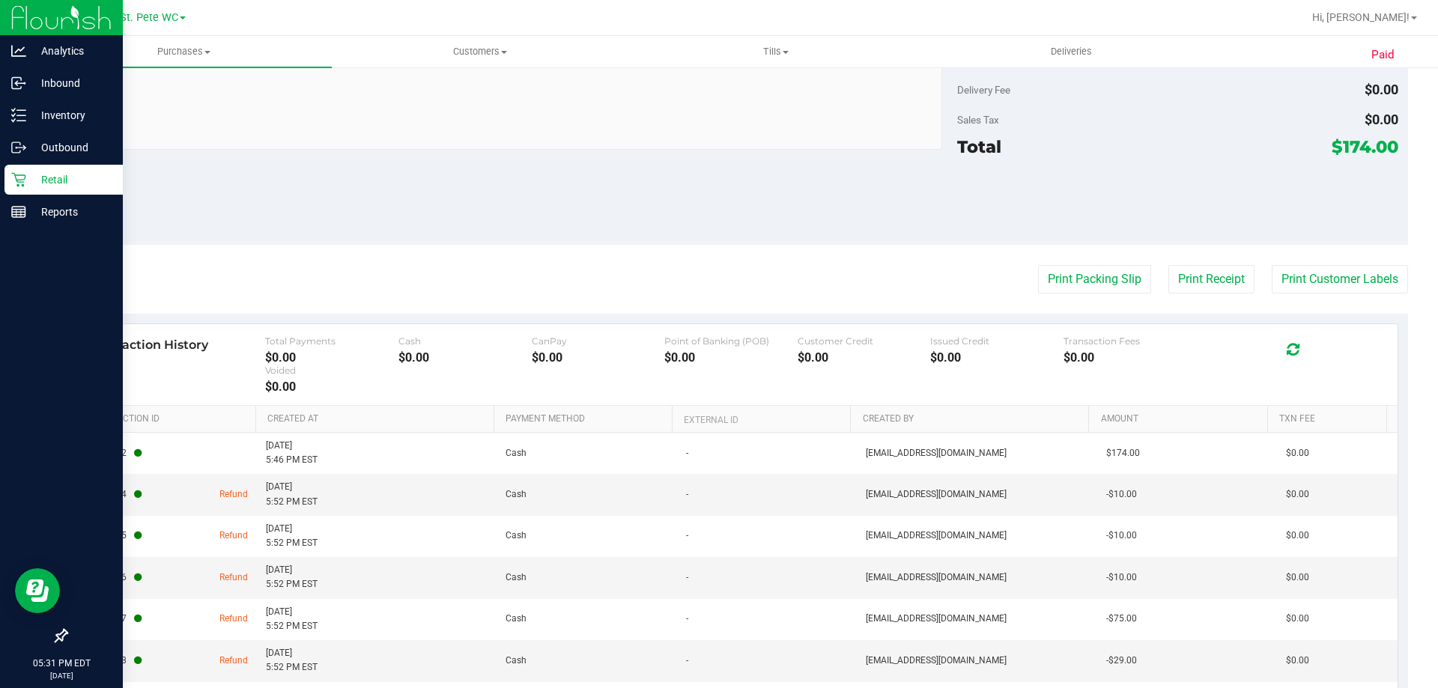
click at [19, 178] on icon at bounding box center [18, 179] width 15 height 15
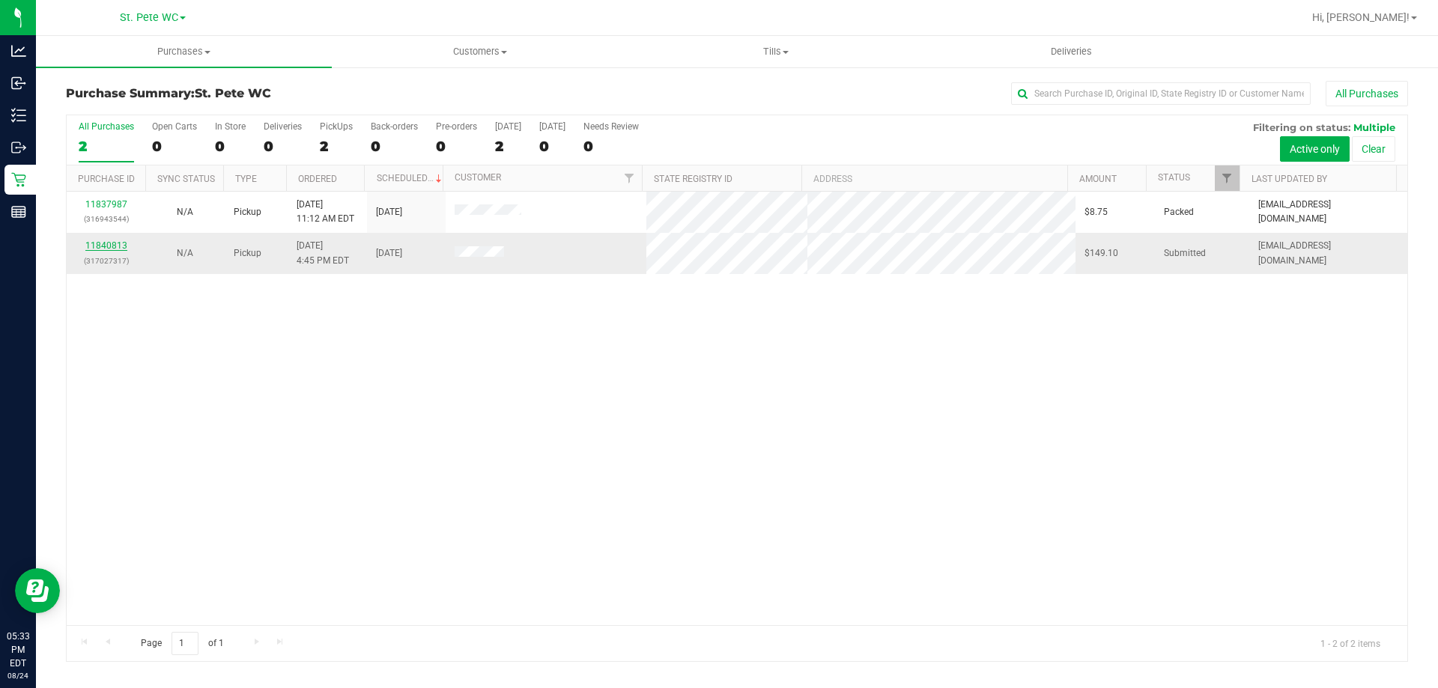
click at [104, 246] on link "11840813" at bounding box center [106, 245] width 42 height 10
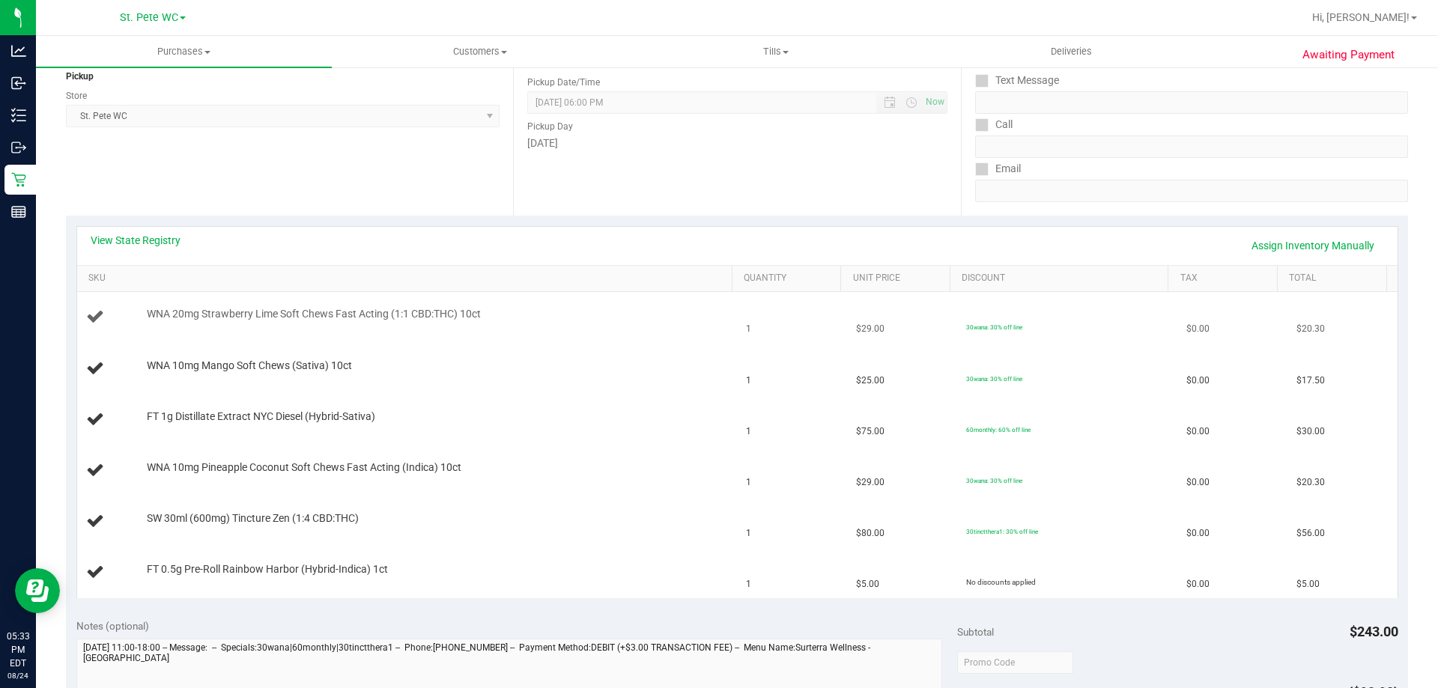
scroll to position [225, 0]
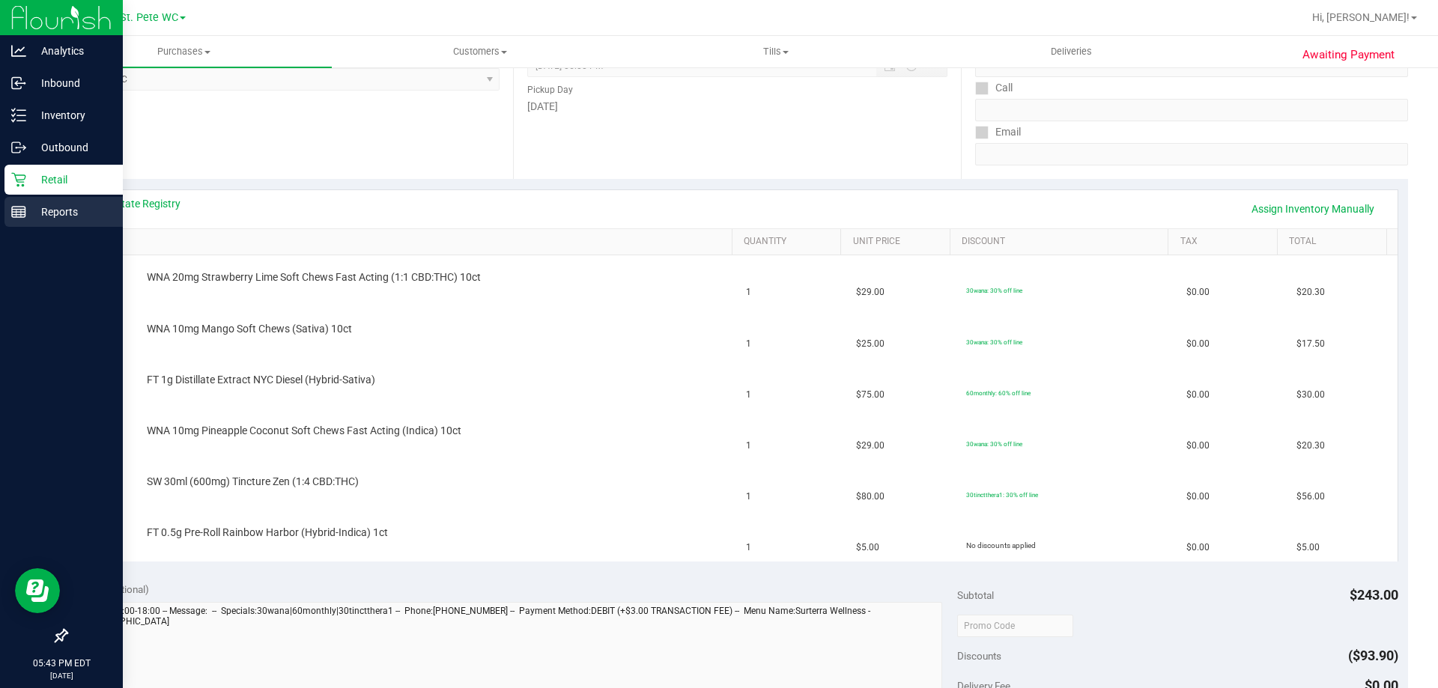
click at [49, 219] on p "Reports" at bounding box center [71, 212] width 90 height 18
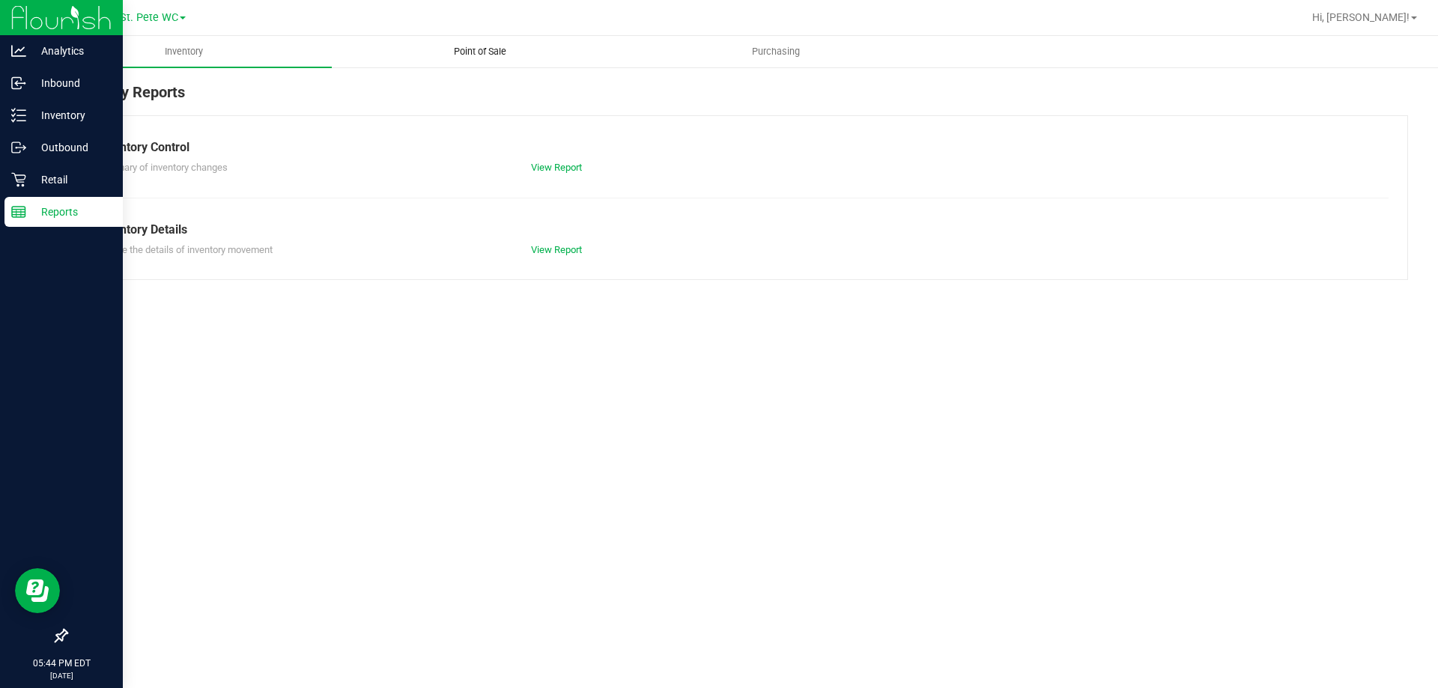
click at [504, 54] on span "Point of Sale" at bounding box center [480, 51] width 93 height 13
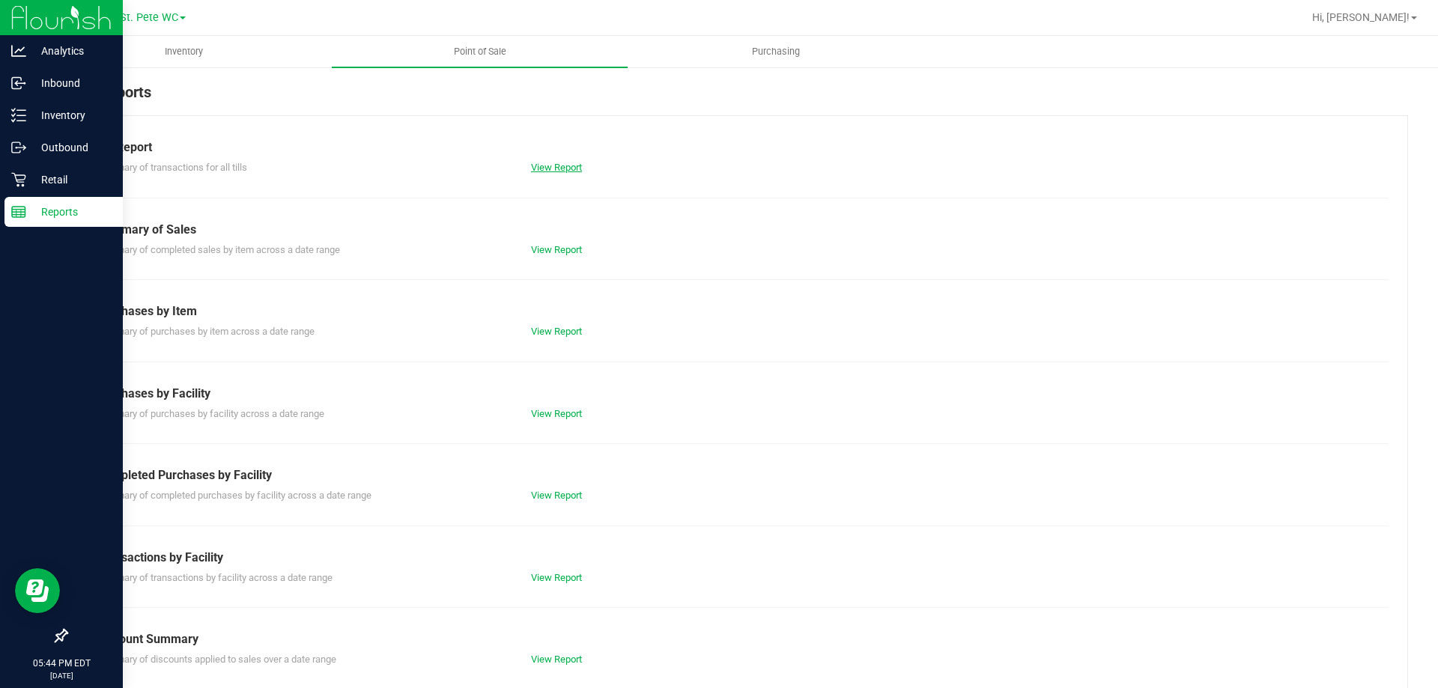
click at [559, 166] on link "View Report" at bounding box center [556, 167] width 51 height 11
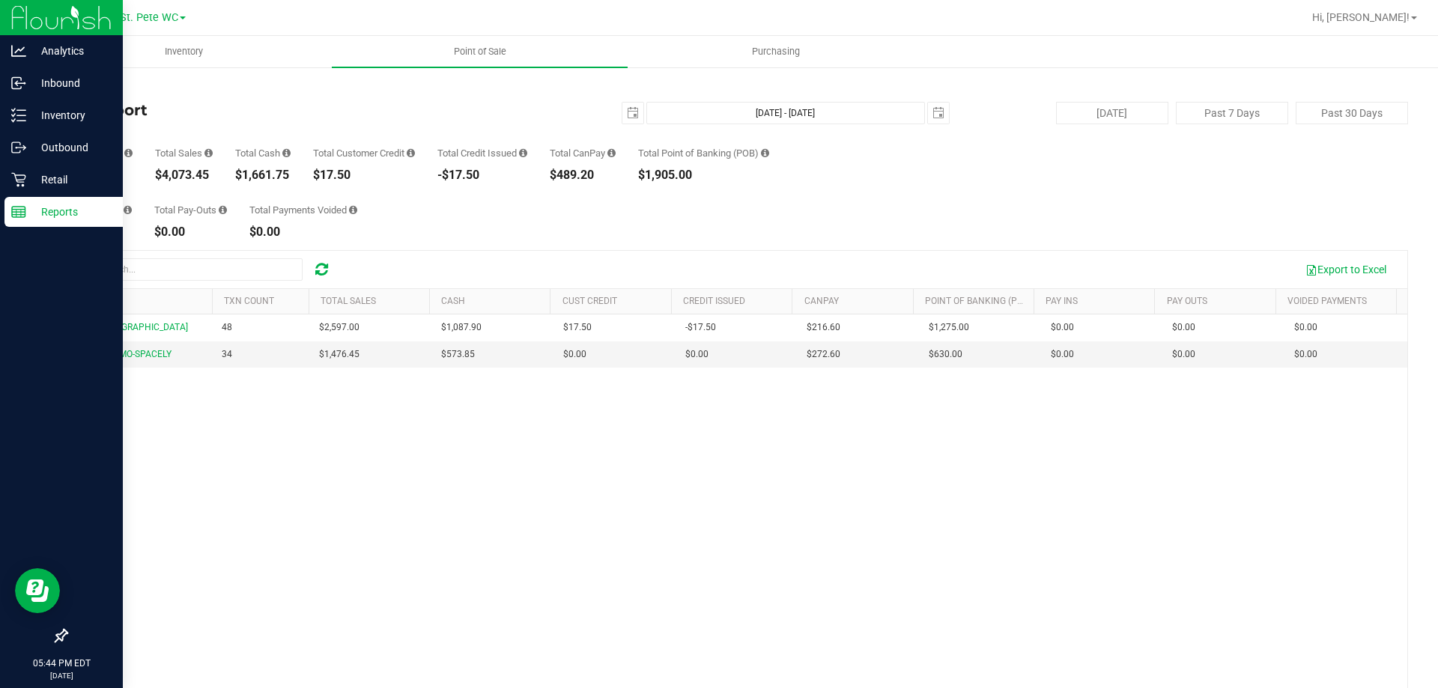
click at [183, 176] on div "$4,073.45" at bounding box center [184, 175] width 58 height 12
copy div "4,073.45"
click at [76, 175] on p "Retail" at bounding box center [71, 180] width 90 height 18
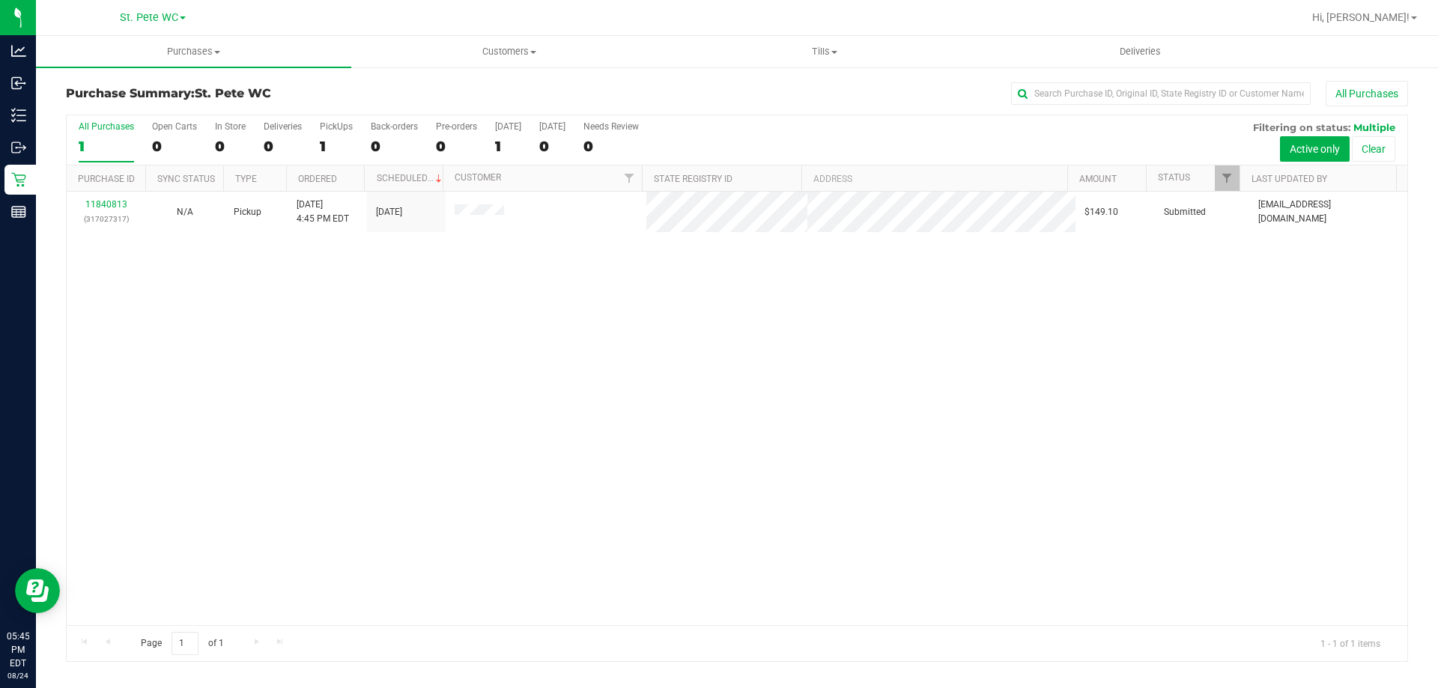
click at [105, 139] on div "1" at bounding box center [106, 146] width 55 height 17
click at [0, 0] on input "All Purchases 1" at bounding box center [0, 0] width 0 height 0
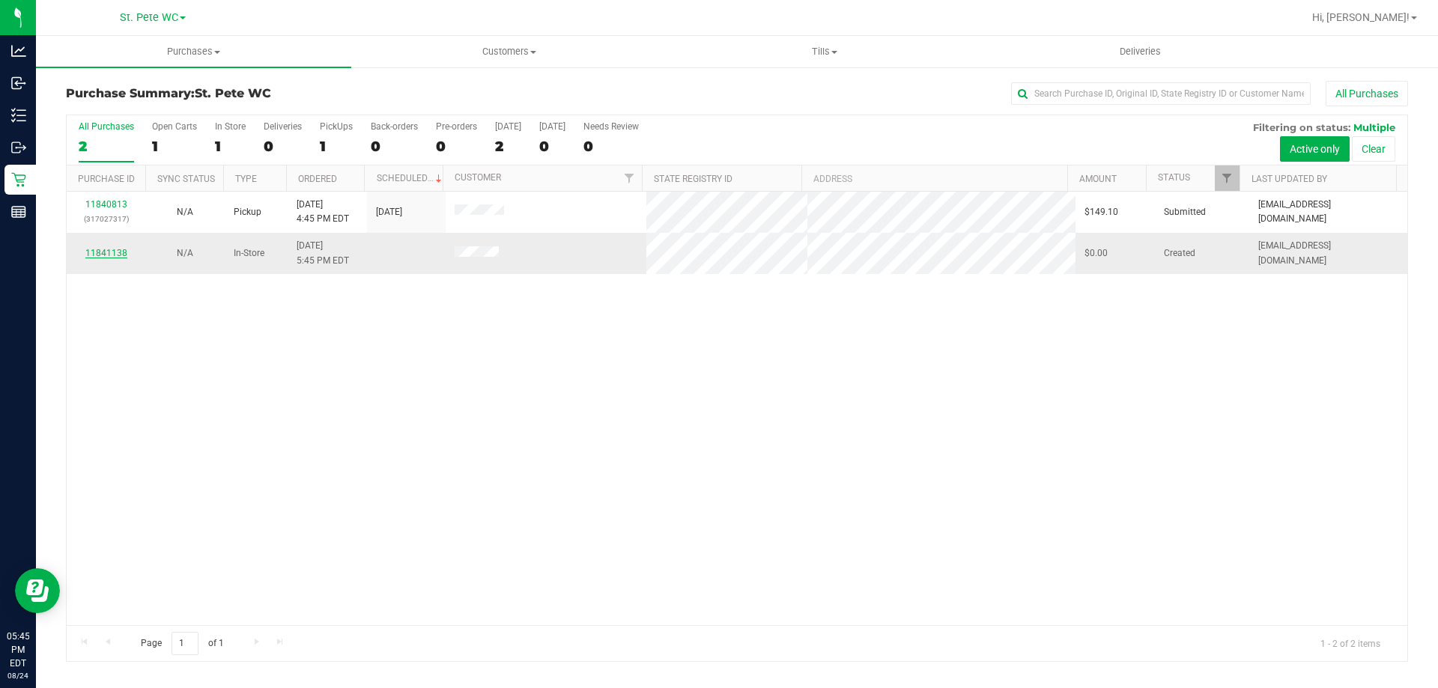
click at [124, 255] on link "11841138" at bounding box center [106, 253] width 42 height 10
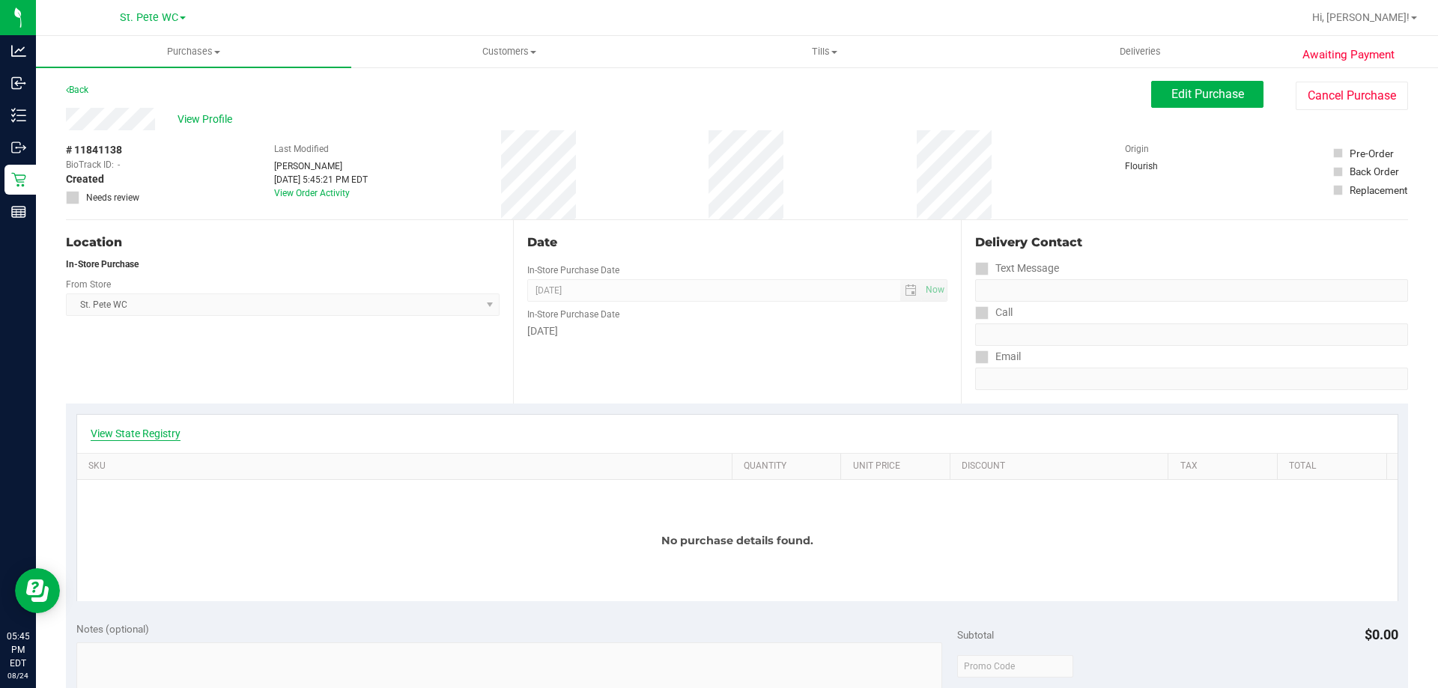
click at [151, 434] on link "View State Registry" at bounding box center [136, 433] width 90 height 15
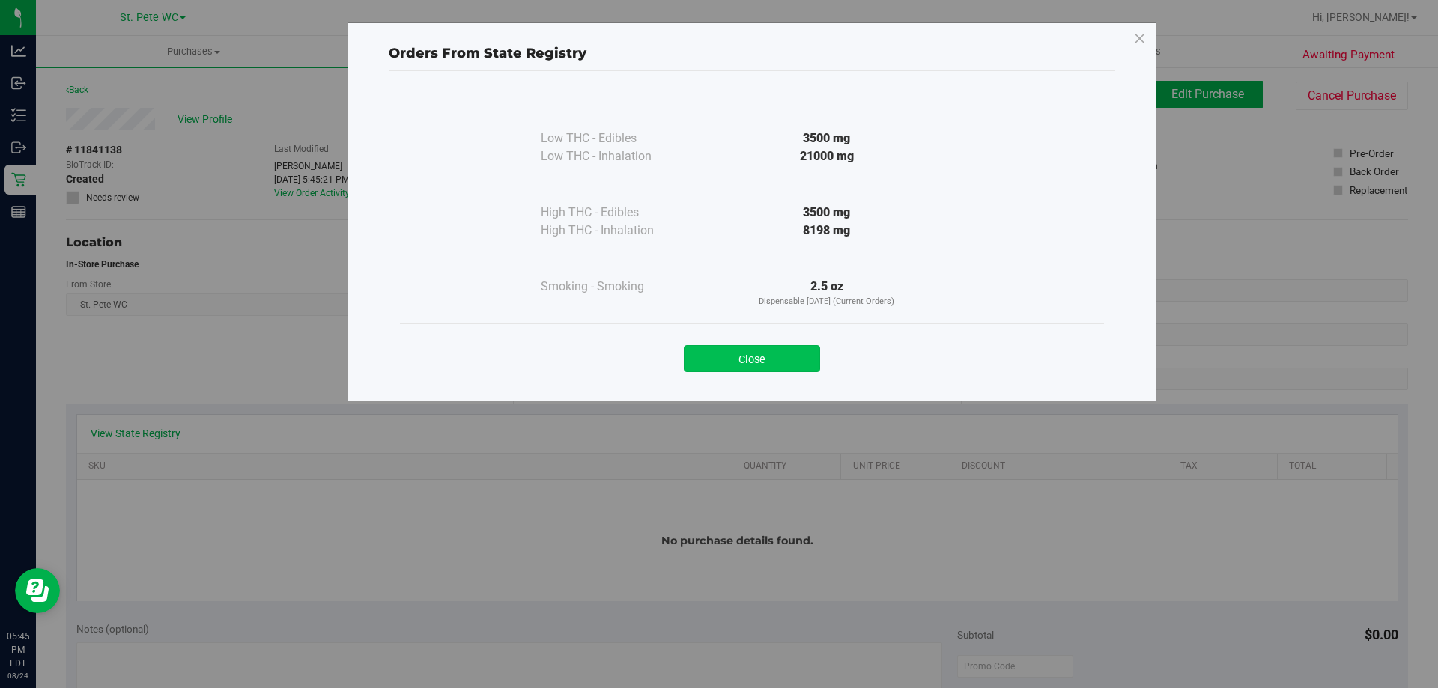
click at [741, 363] on button "Close" at bounding box center [752, 358] width 136 height 27
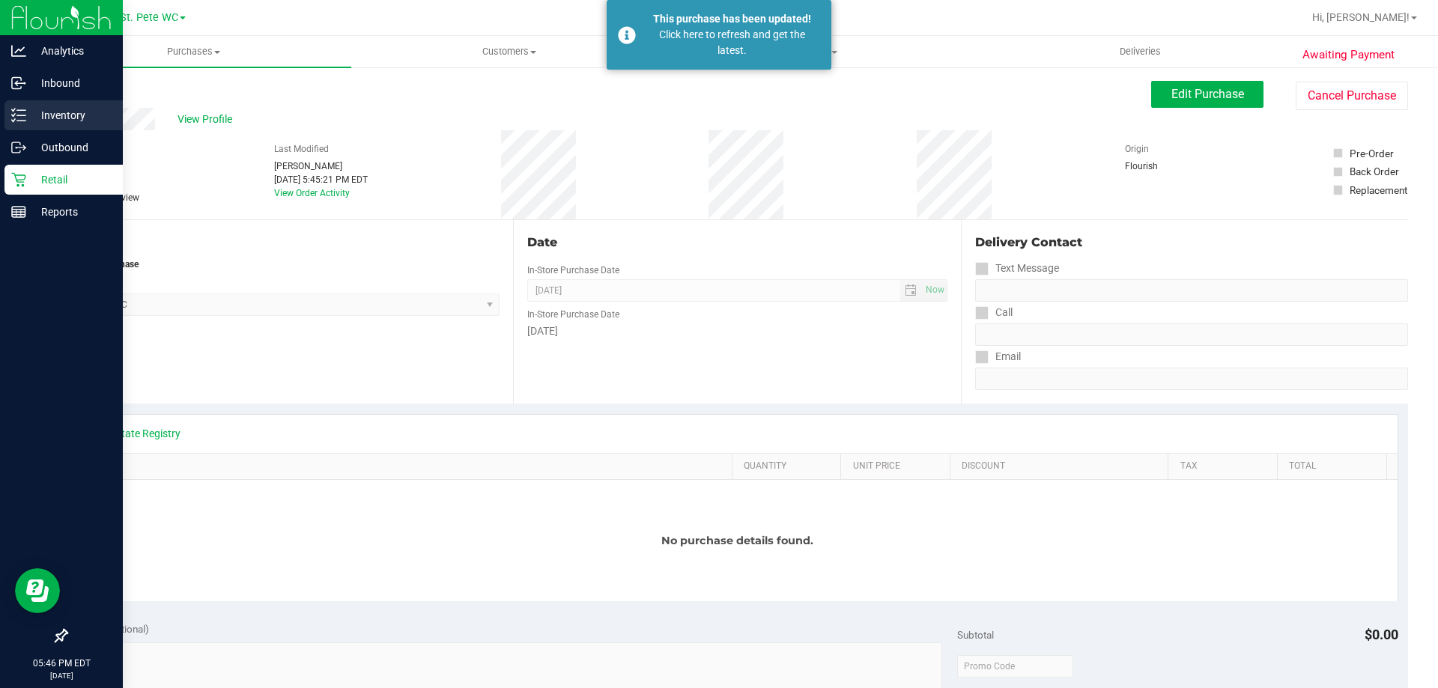
click at [28, 124] on p "Inventory" at bounding box center [71, 115] width 90 height 18
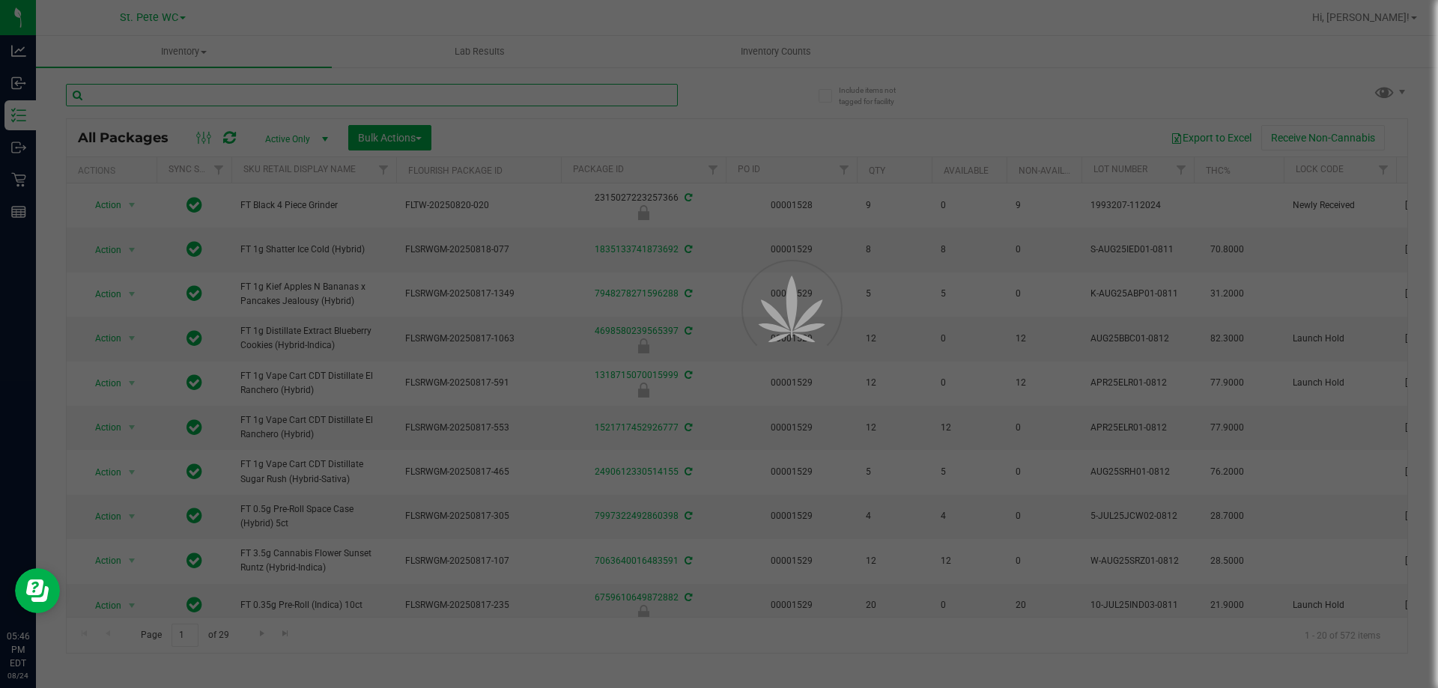
click at [333, 88] on input "text" at bounding box center [372, 95] width 612 height 22
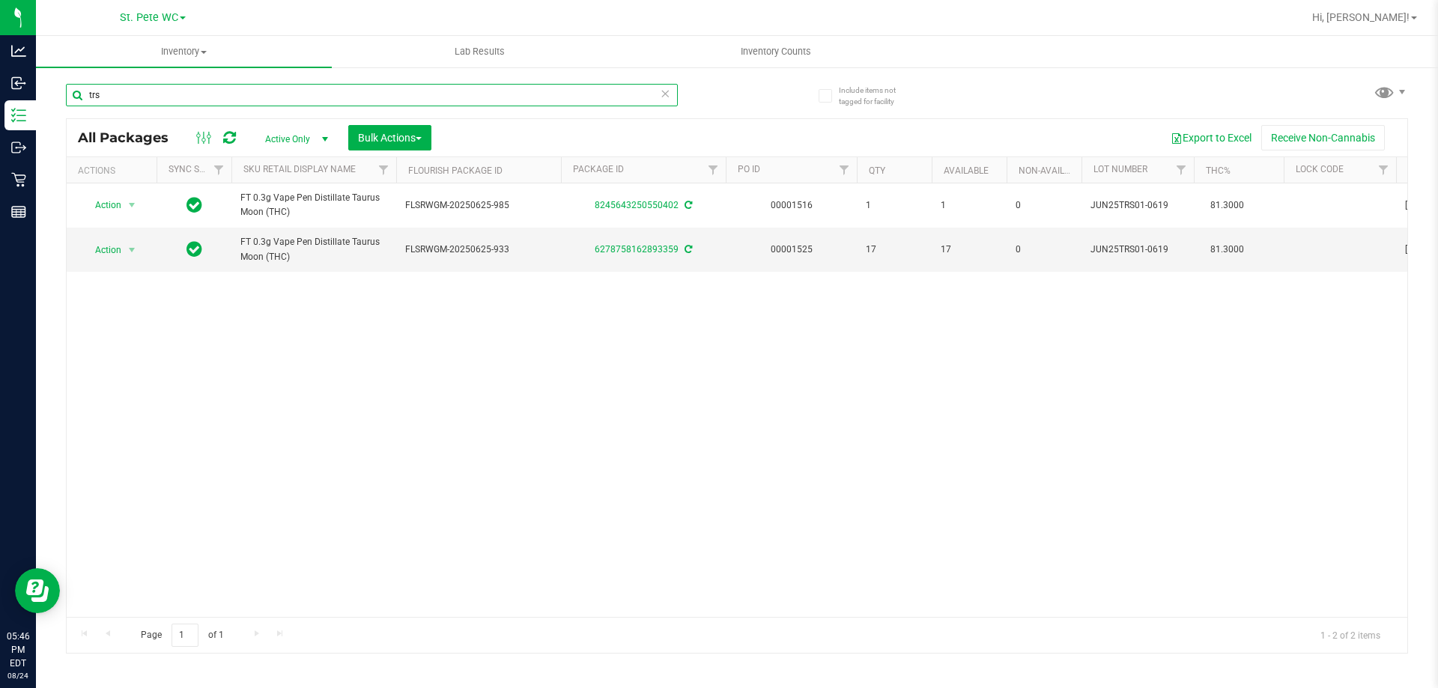
type input "trs"
click at [422, 450] on div "Action Action Adjust qty Create package Edit attributes Global inventory Locate…" at bounding box center [737, 400] width 1341 height 434
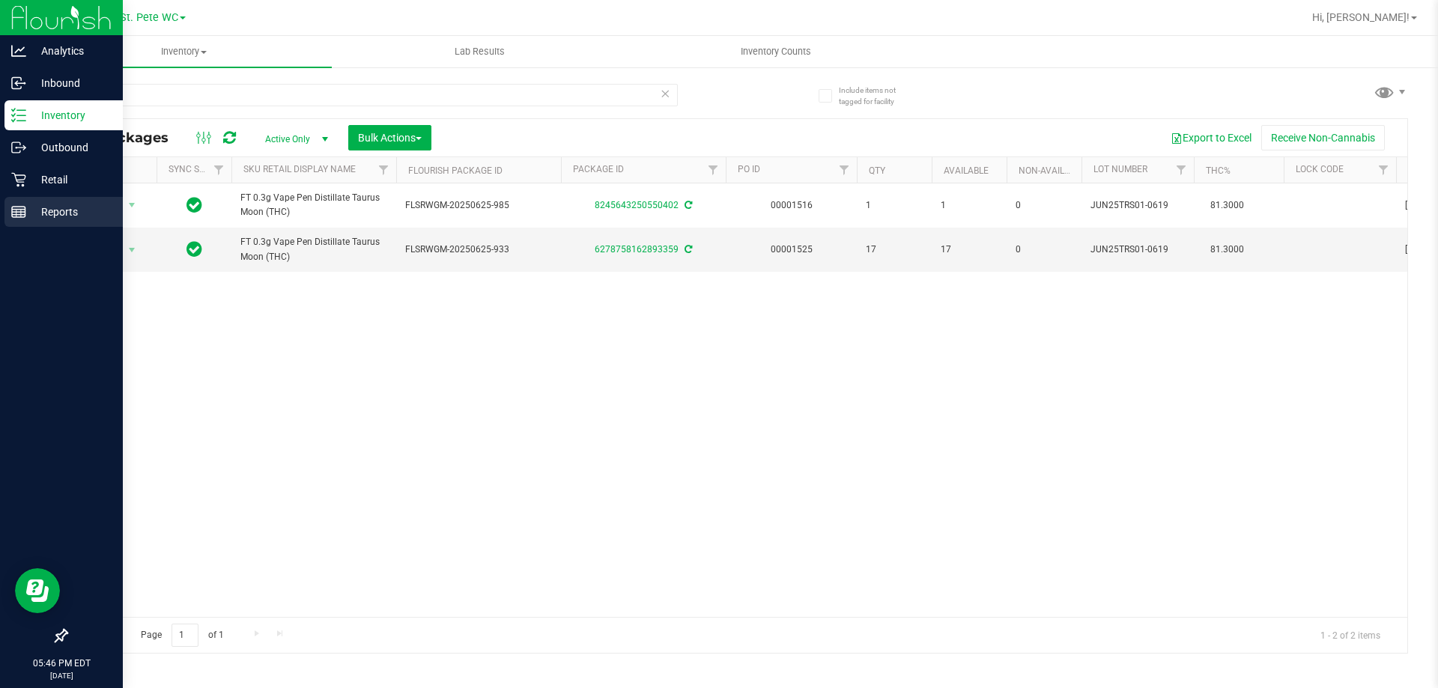
click at [16, 219] on icon at bounding box center [18, 211] width 15 height 15
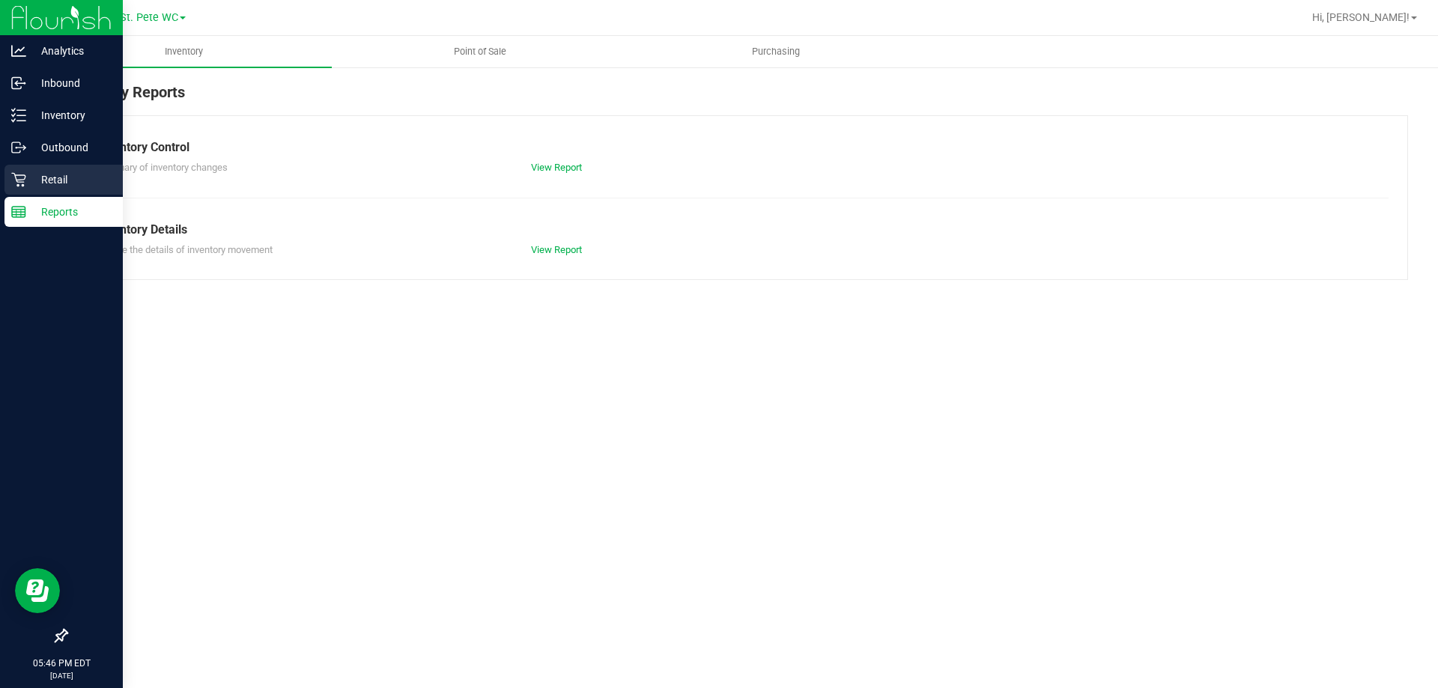
click at [37, 177] on p "Retail" at bounding box center [71, 180] width 90 height 18
